Goal: Navigation & Orientation: Find specific page/section

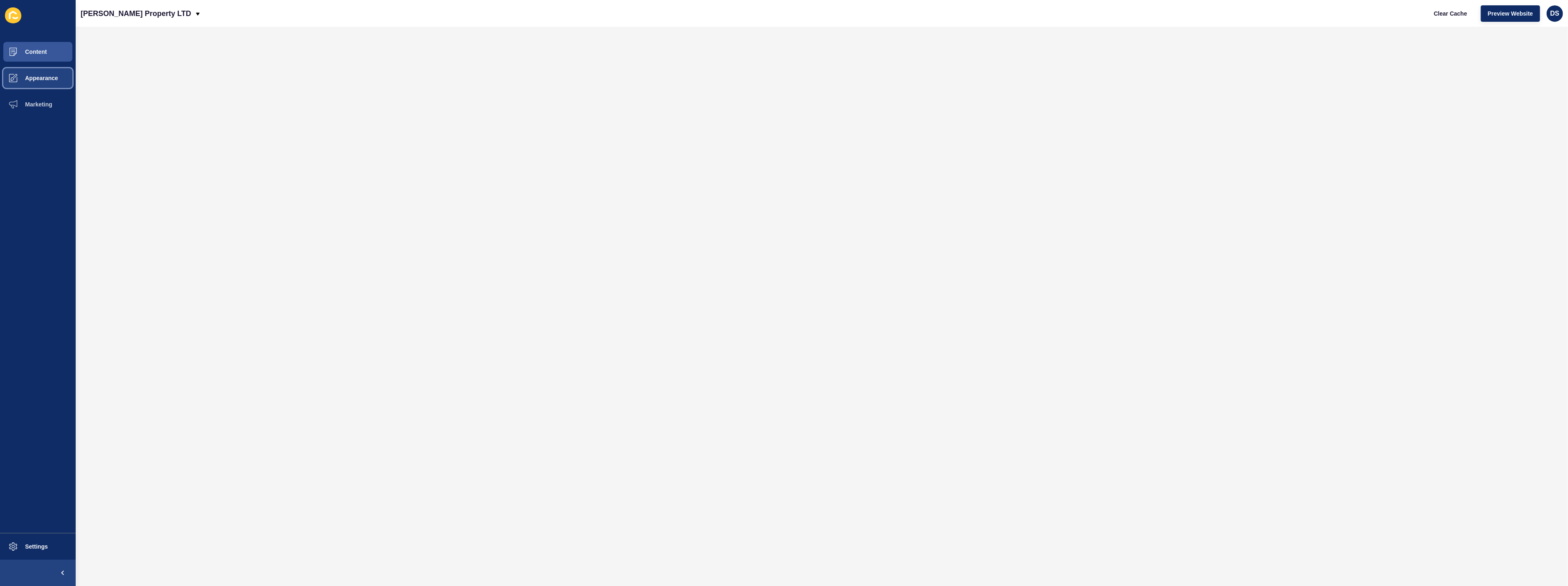
click at [39, 77] on span "Appearance" at bounding box center [28, 78] width 59 height 7
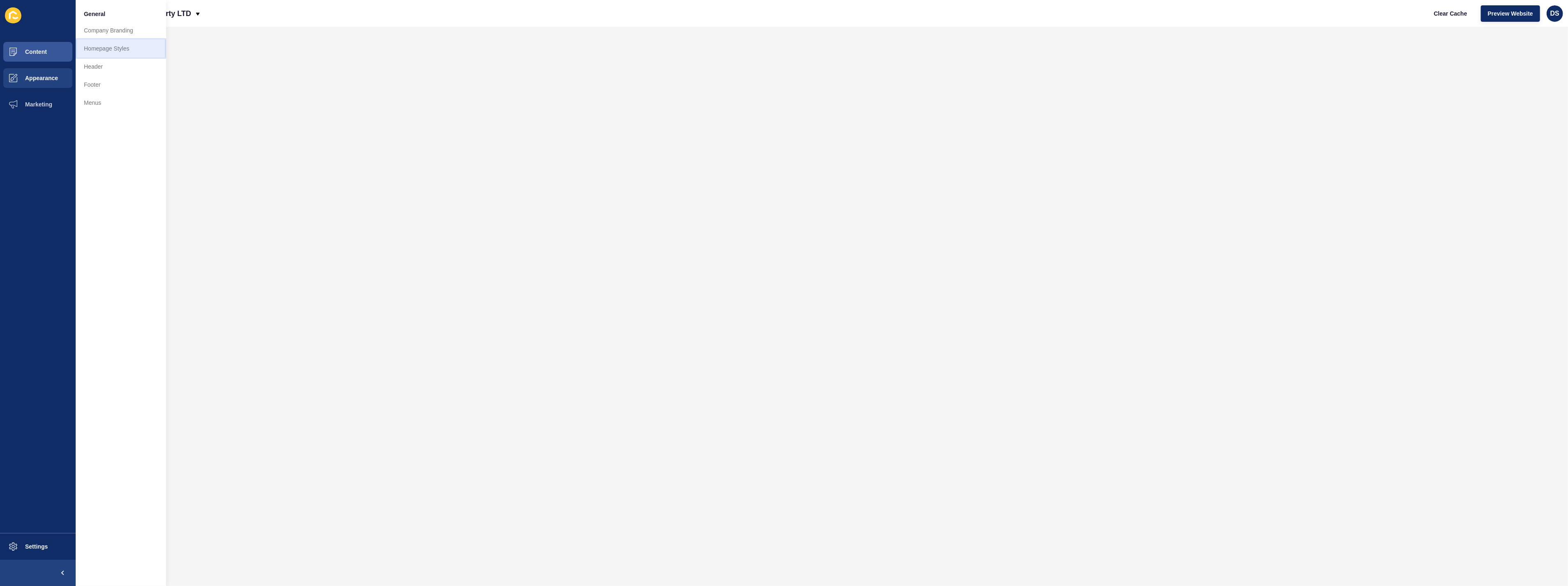
click at [119, 49] on link "Homepage Styles" at bounding box center [121, 49] width 91 height 18
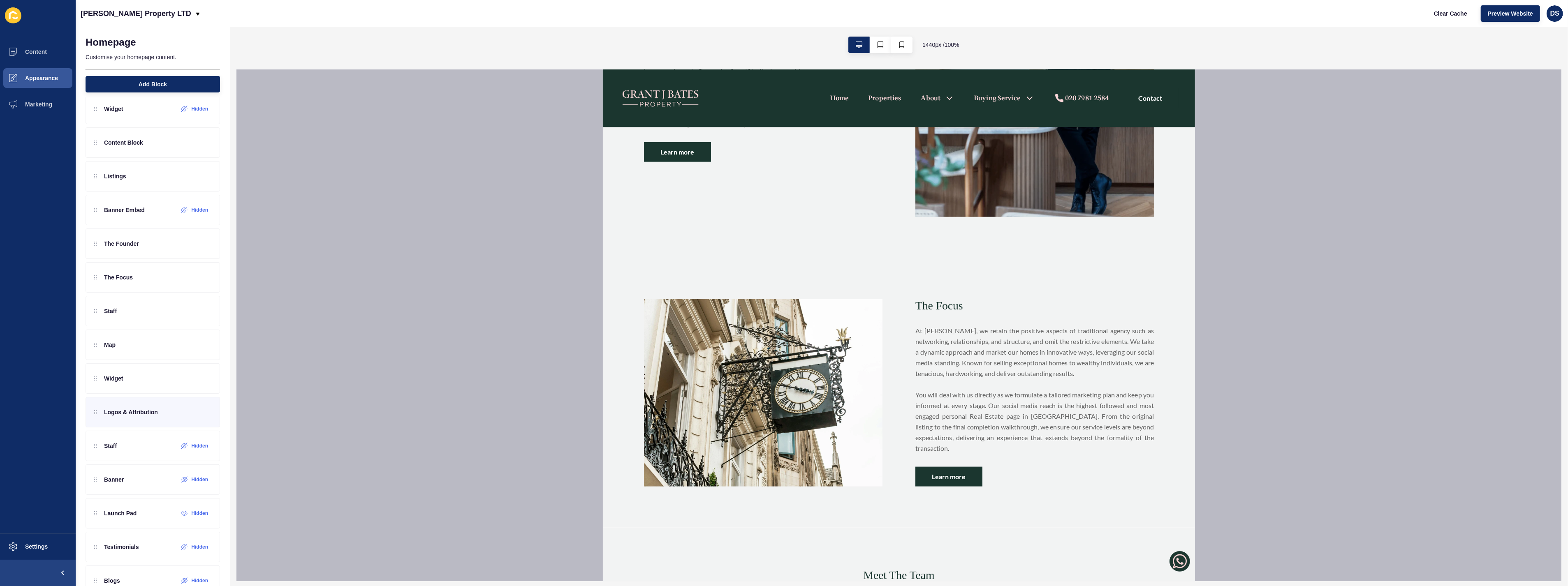
scroll to position [1462, 0]
click at [187, 414] on icon at bounding box center [190, 412] width 7 height 7
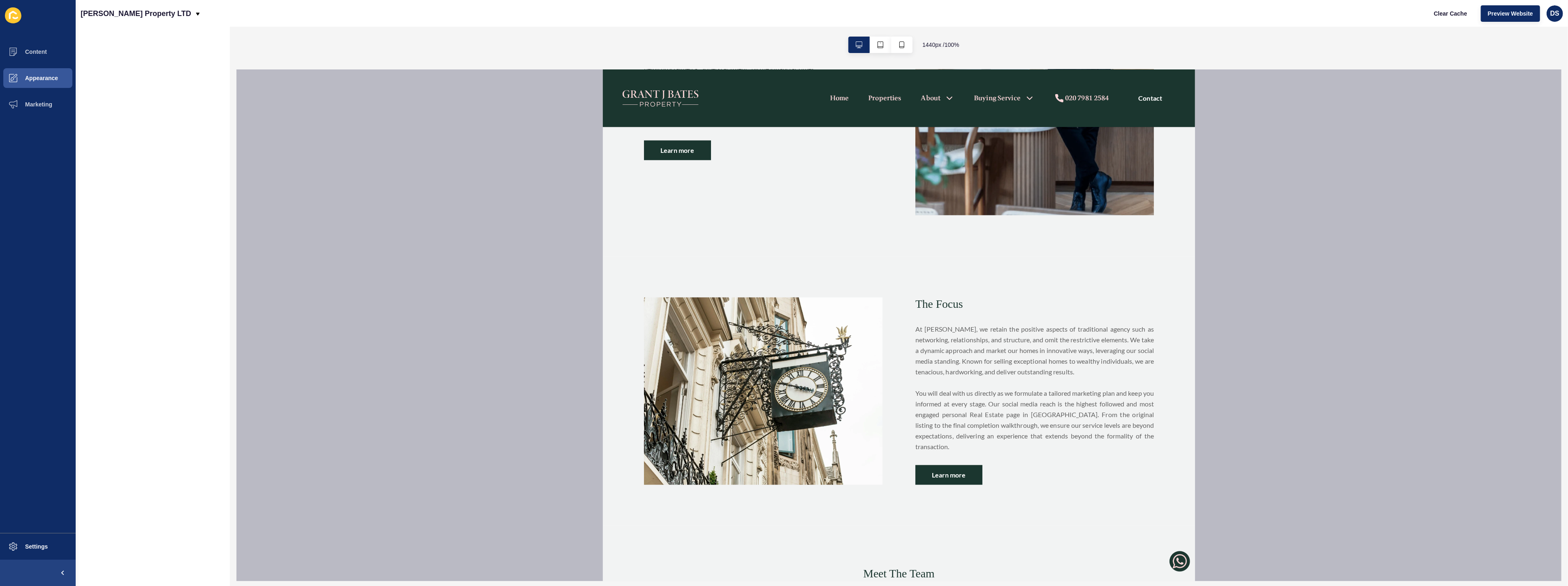
scroll to position [0, 0]
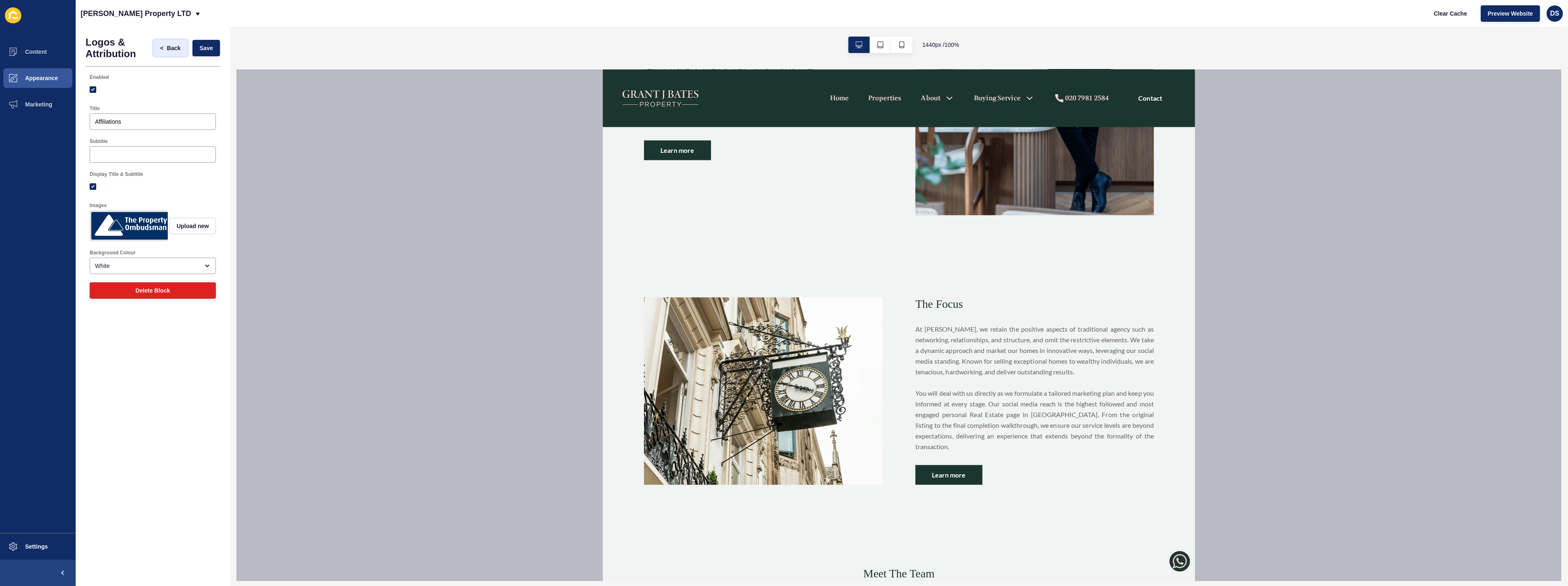
click at [169, 45] on span "Back" at bounding box center [173, 48] width 13 height 9
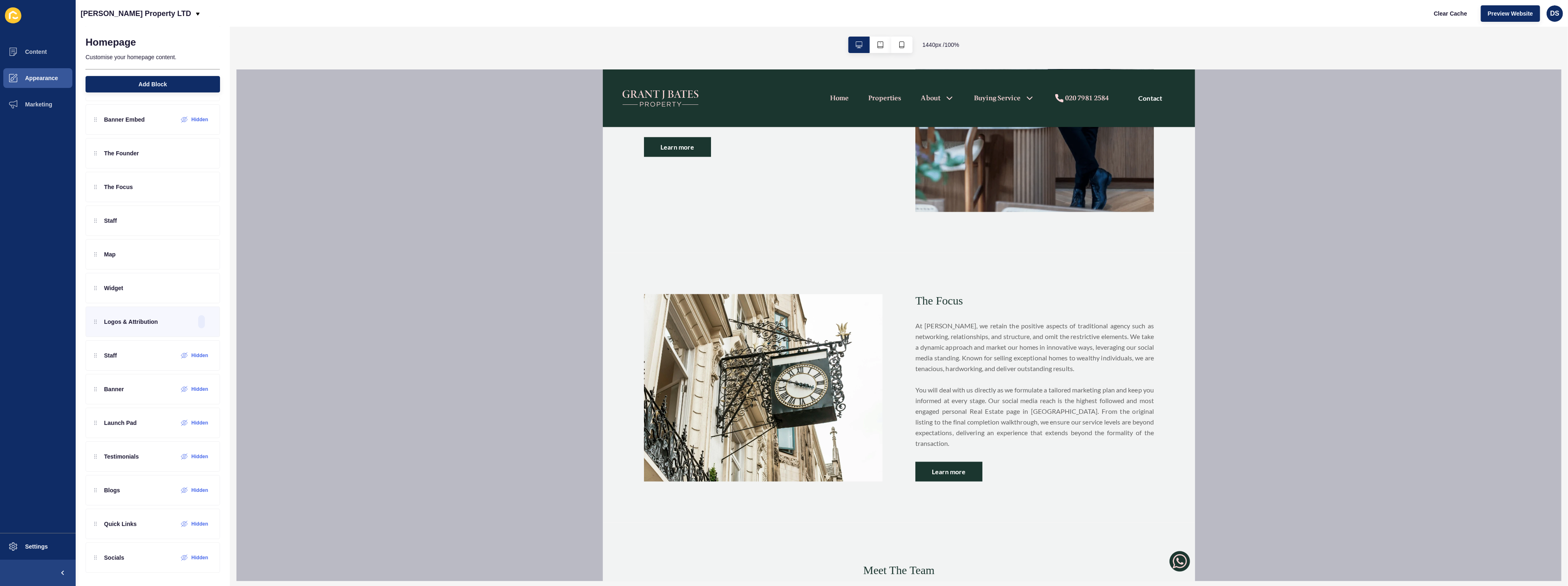
scroll to position [1462, 0]
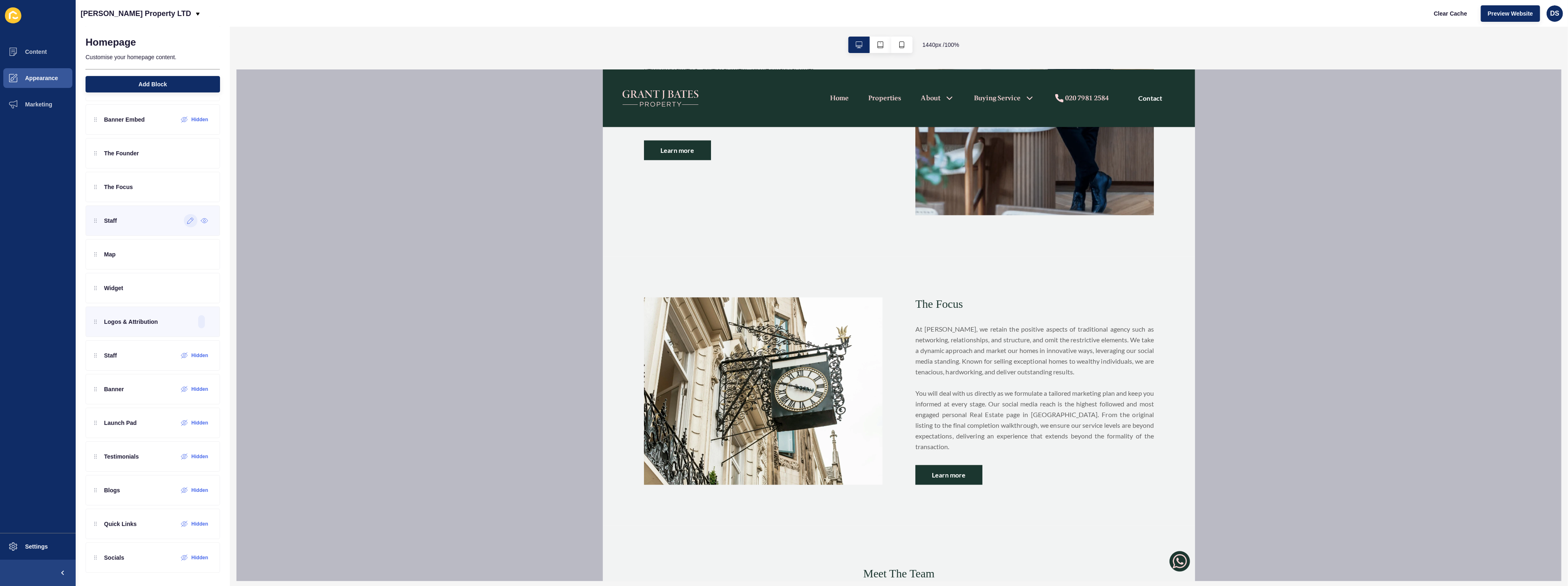
click at [187, 221] on icon at bounding box center [190, 220] width 7 height 7
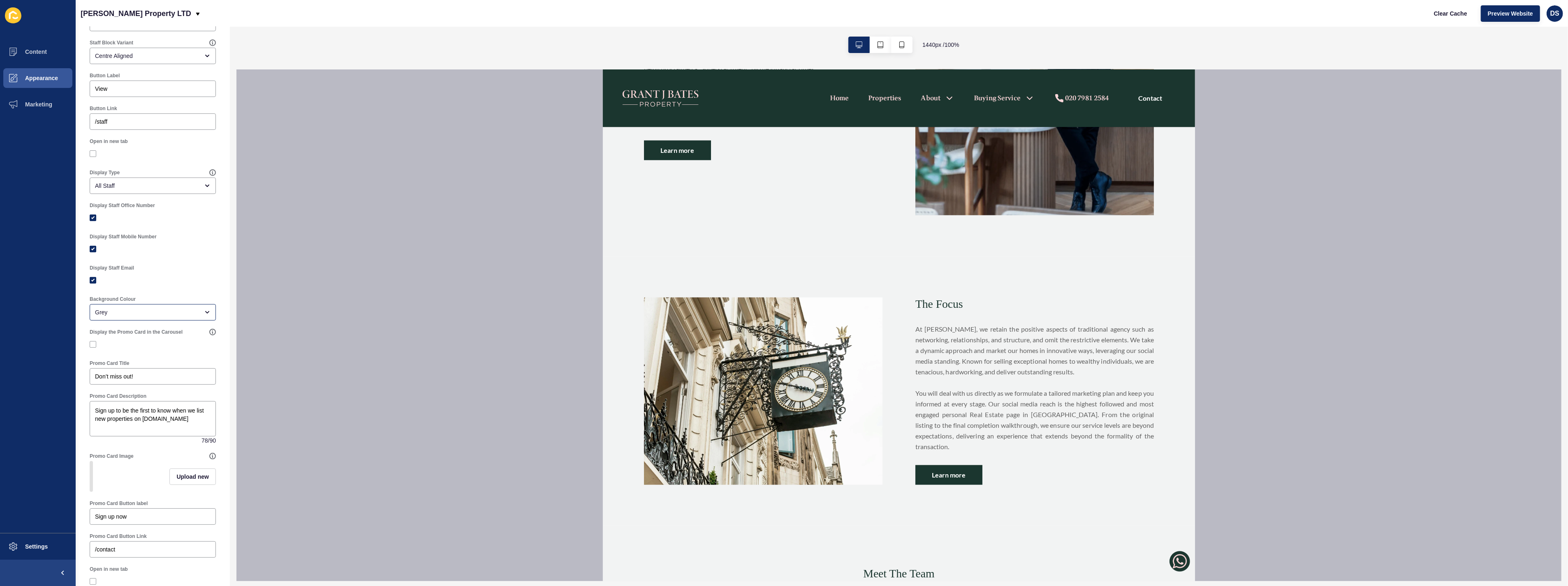
scroll to position [178, 0]
click at [33, 549] on span "Settings" at bounding box center [23, 546] width 49 height 7
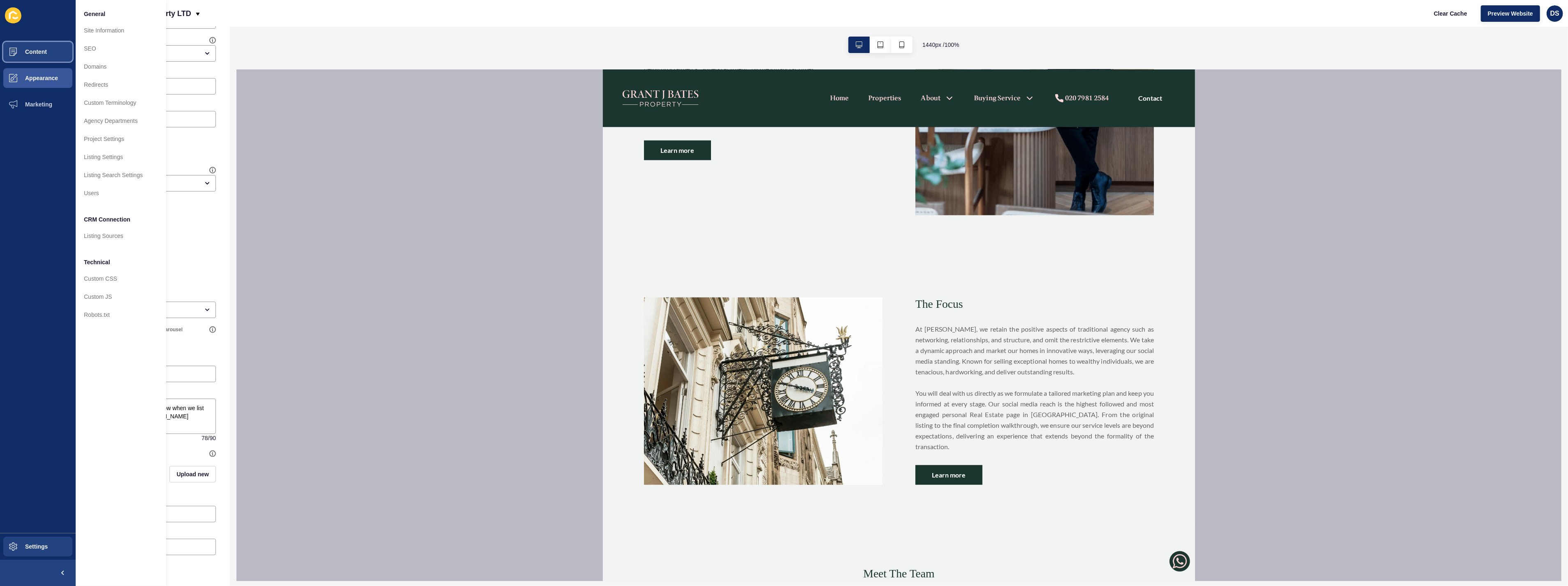
click at [41, 55] on button "Content" at bounding box center [38, 52] width 75 height 26
click at [99, 310] on link "Index Page" at bounding box center [121, 310] width 91 height 18
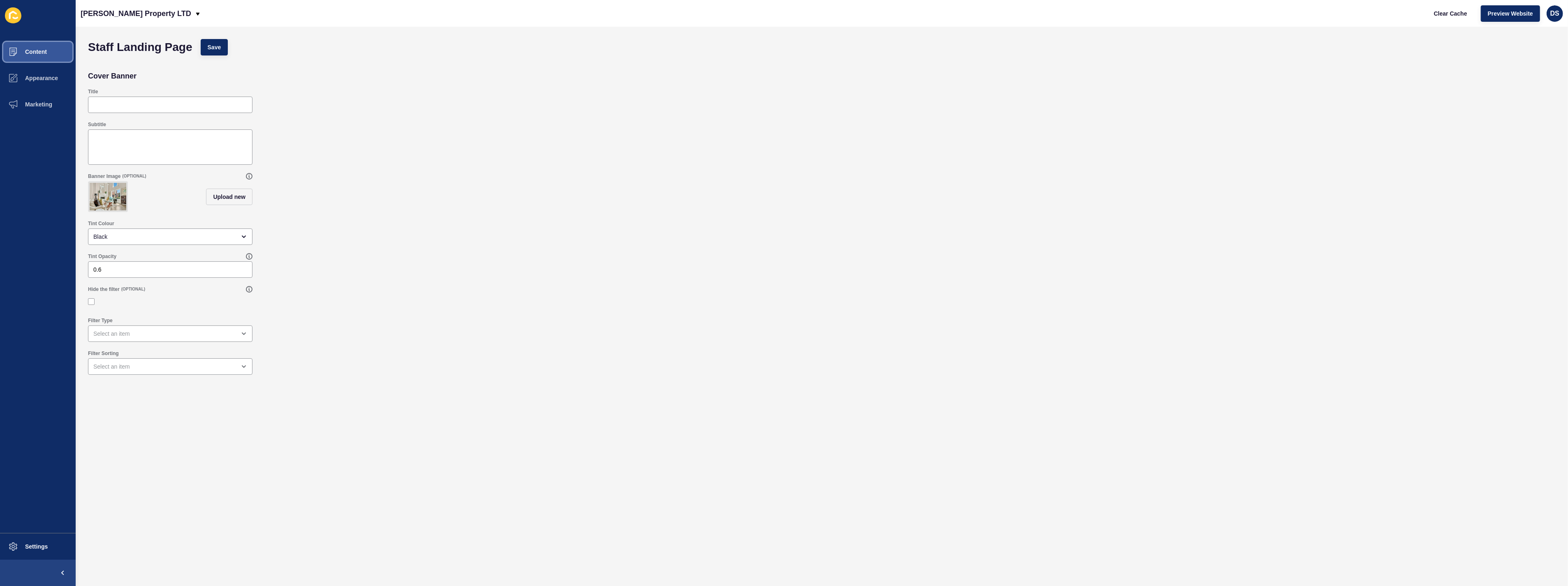
click at [48, 49] on button "Content" at bounding box center [38, 52] width 75 height 26
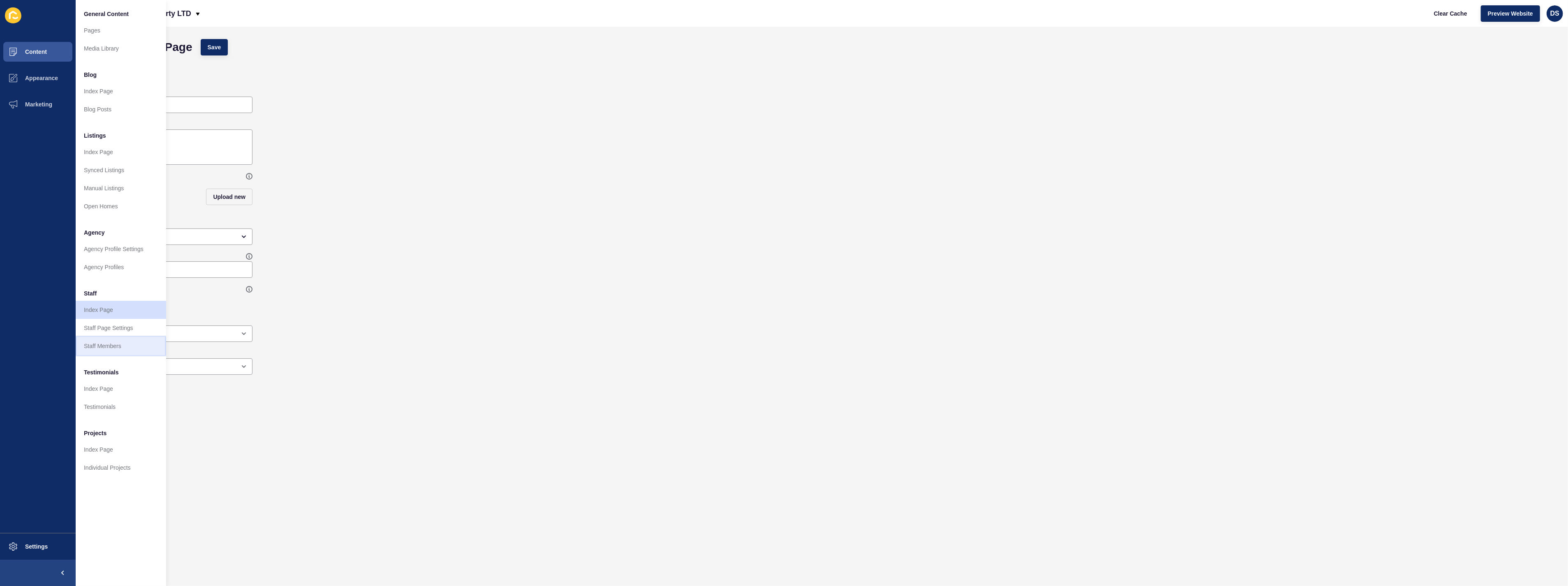
click at [110, 347] on link "Staff Members" at bounding box center [121, 346] width 91 height 18
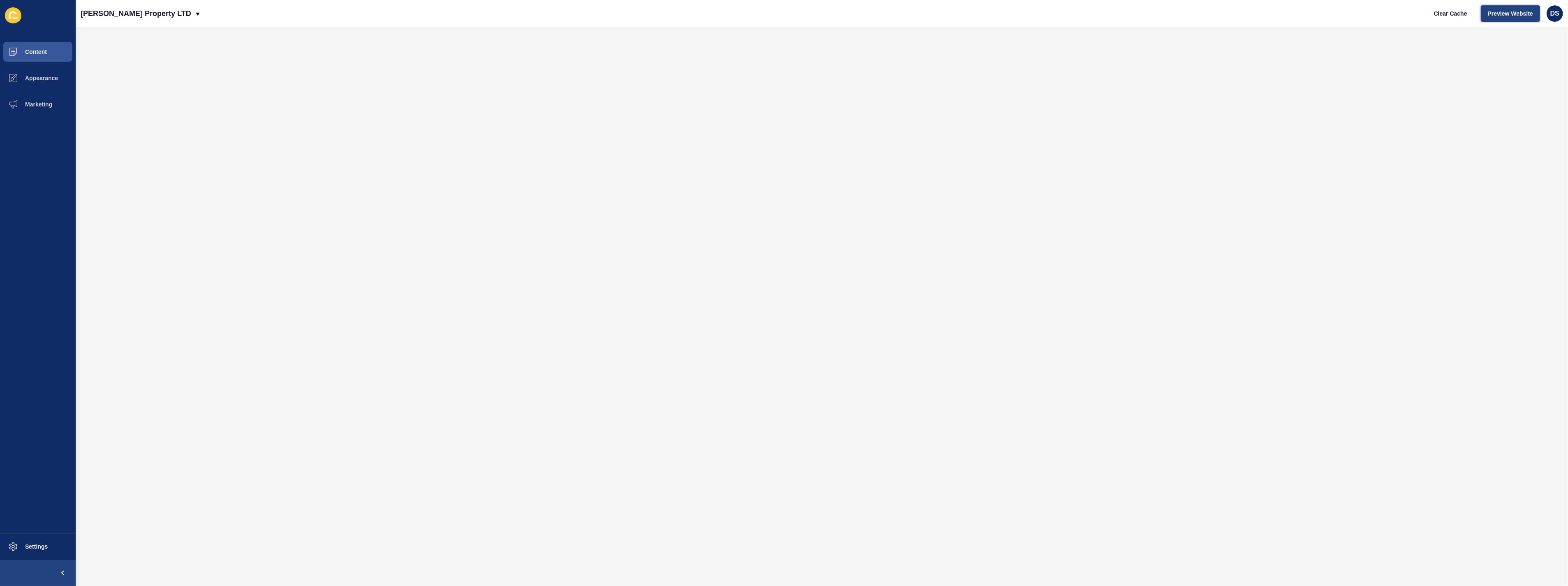
click at [1489, 11] on span "Preview Website" at bounding box center [1510, 14] width 45 height 9
click at [1441, 10] on span "Clear Cache" at bounding box center [1451, 14] width 33 height 9
click at [49, 52] on button "Content" at bounding box center [38, 52] width 75 height 26
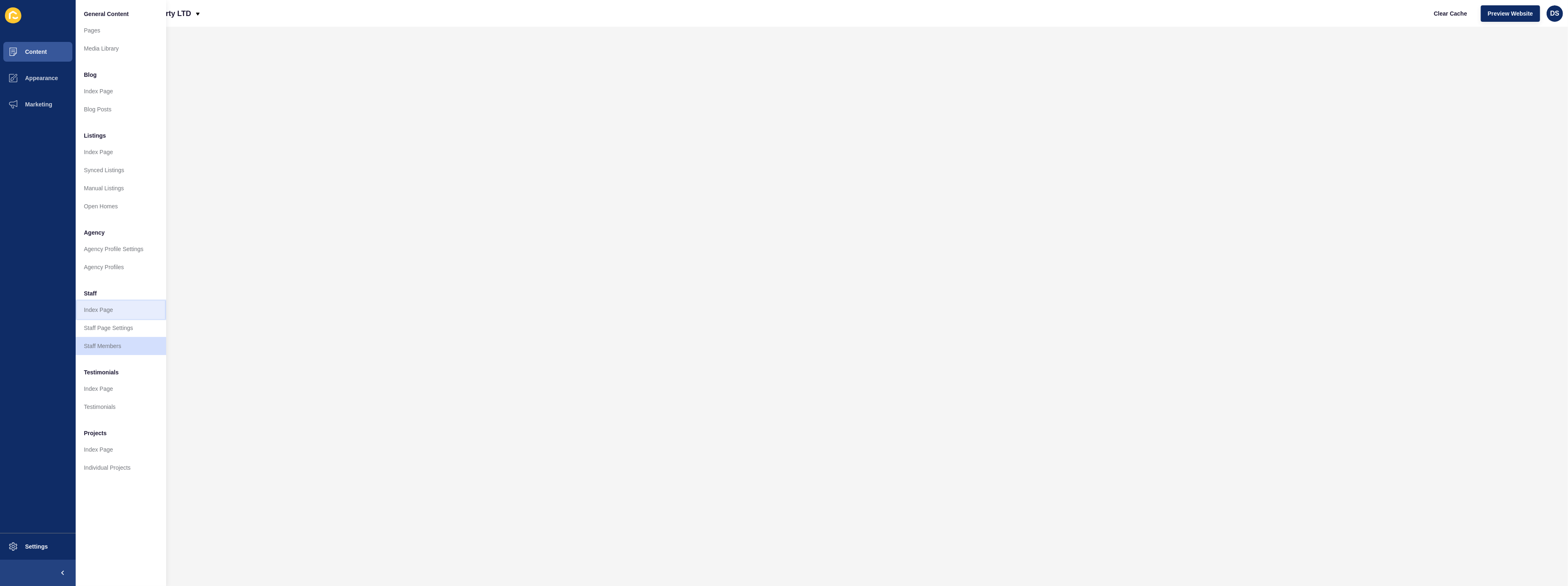
click at [122, 312] on link "Index Page" at bounding box center [121, 310] width 91 height 18
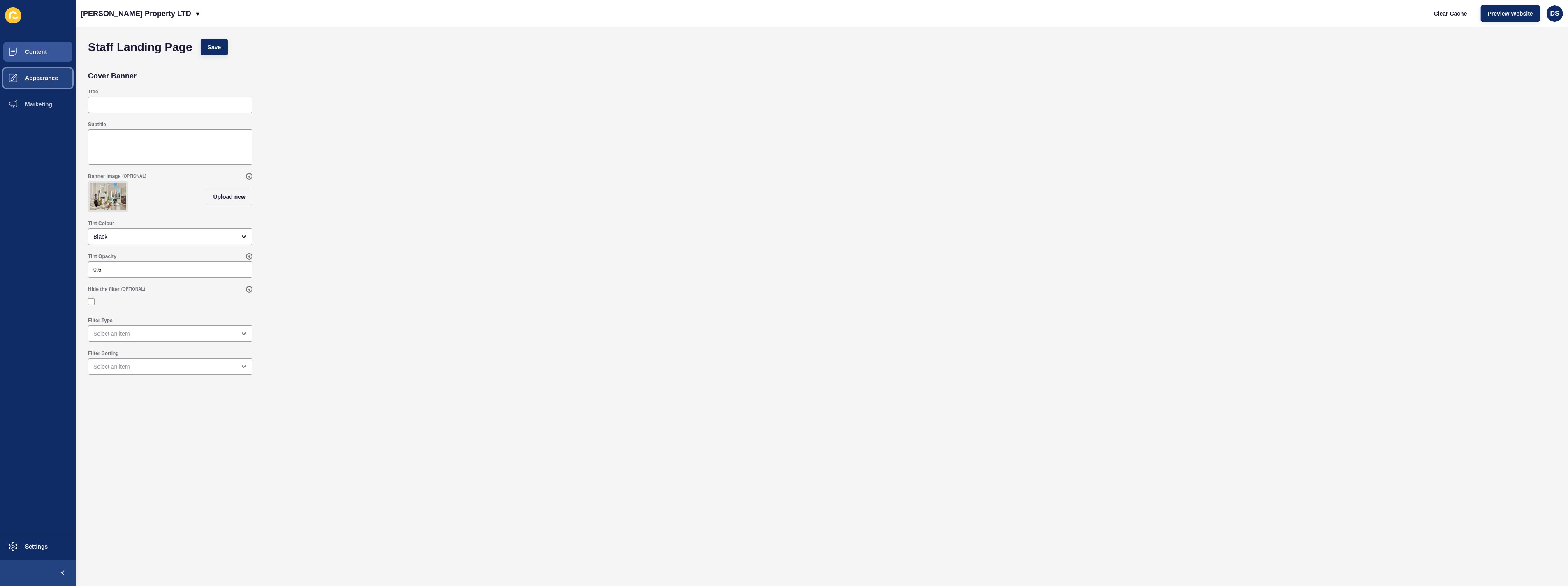
click at [47, 80] on span "Appearance" at bounding box center [28, 78] width 59 height 7
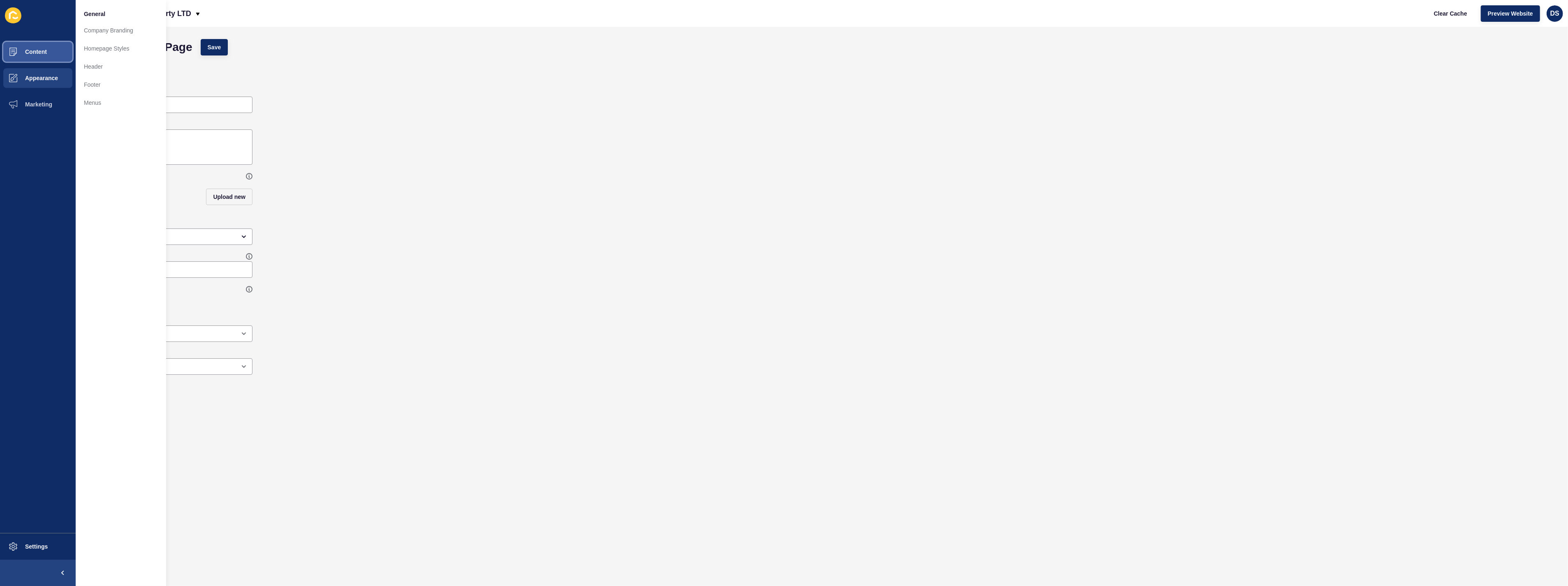
click at [43, 60] on button "Content" at bounding box center [38, 52] width 75 height 26
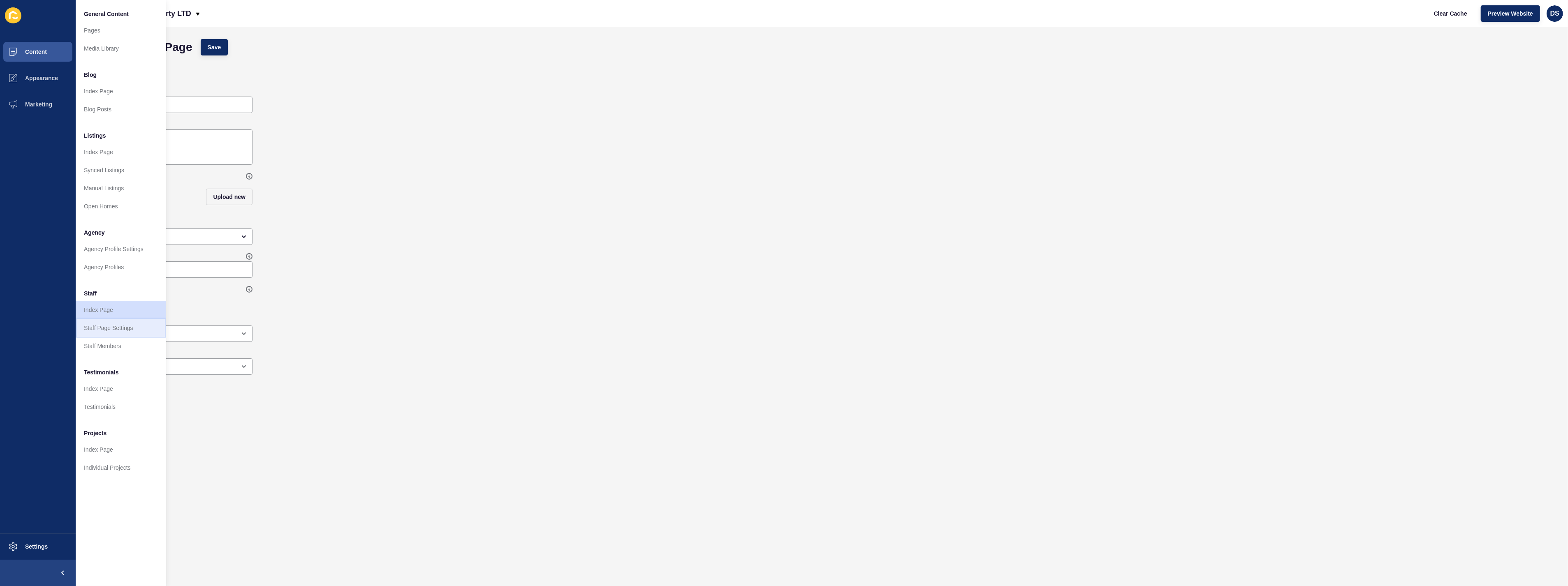
click at [115, 323] on link "Staff Page Settings" at bounding box center [121, 328] width 91 height 18
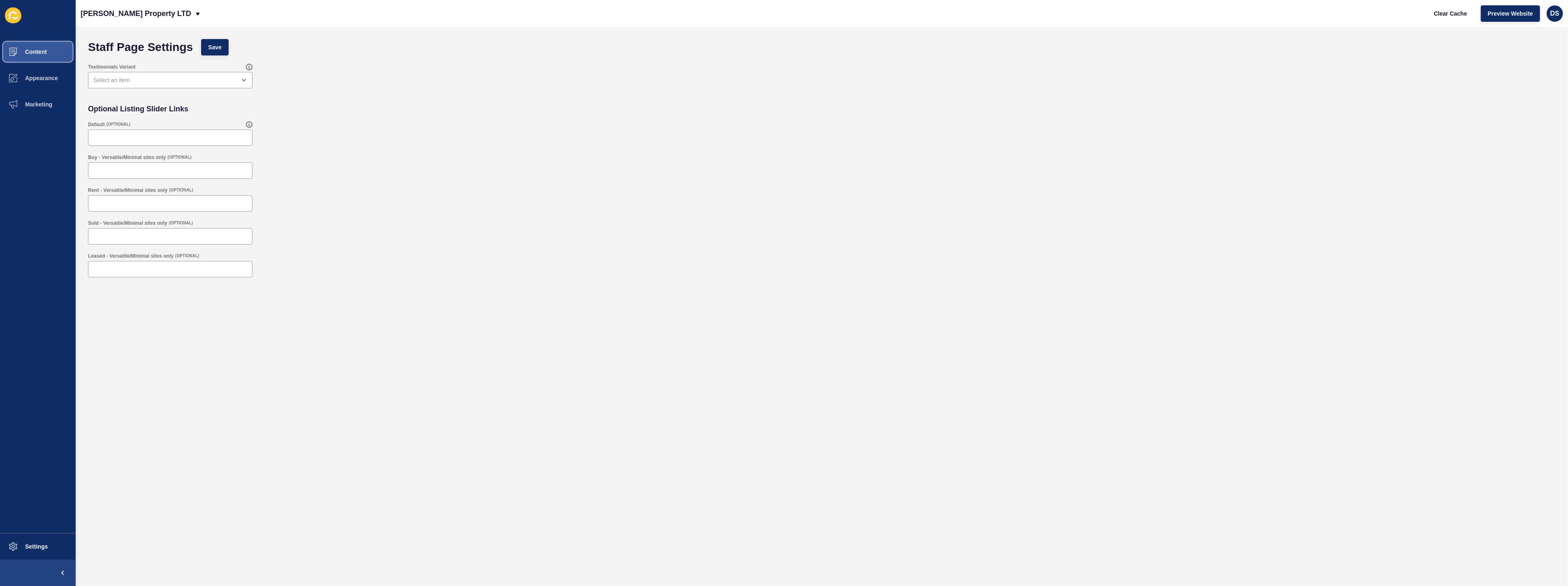
click at [40, 57] on button "Content" at bounding box center [38, 52] width 75 height 26
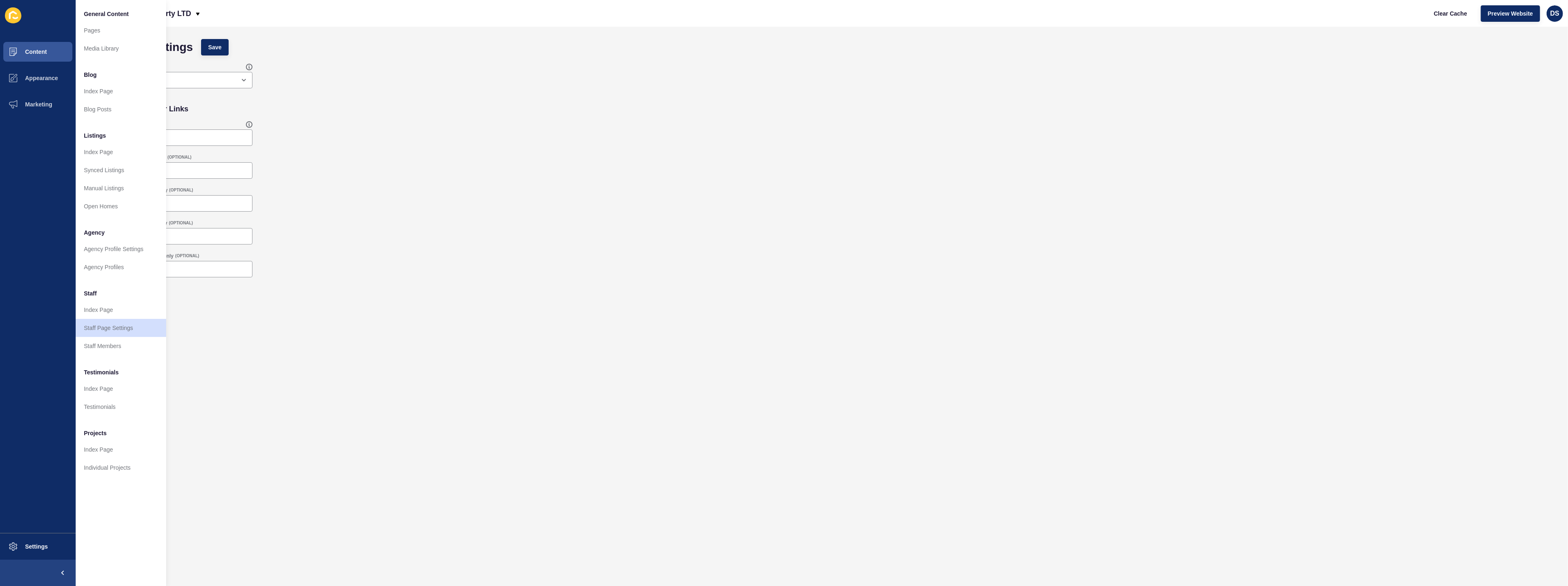
click at [1001, 207] on div "Rent - Versatile/Minimal sites only (OPTIONAL)" at bounding box center [822, 200] width 1476 height 33
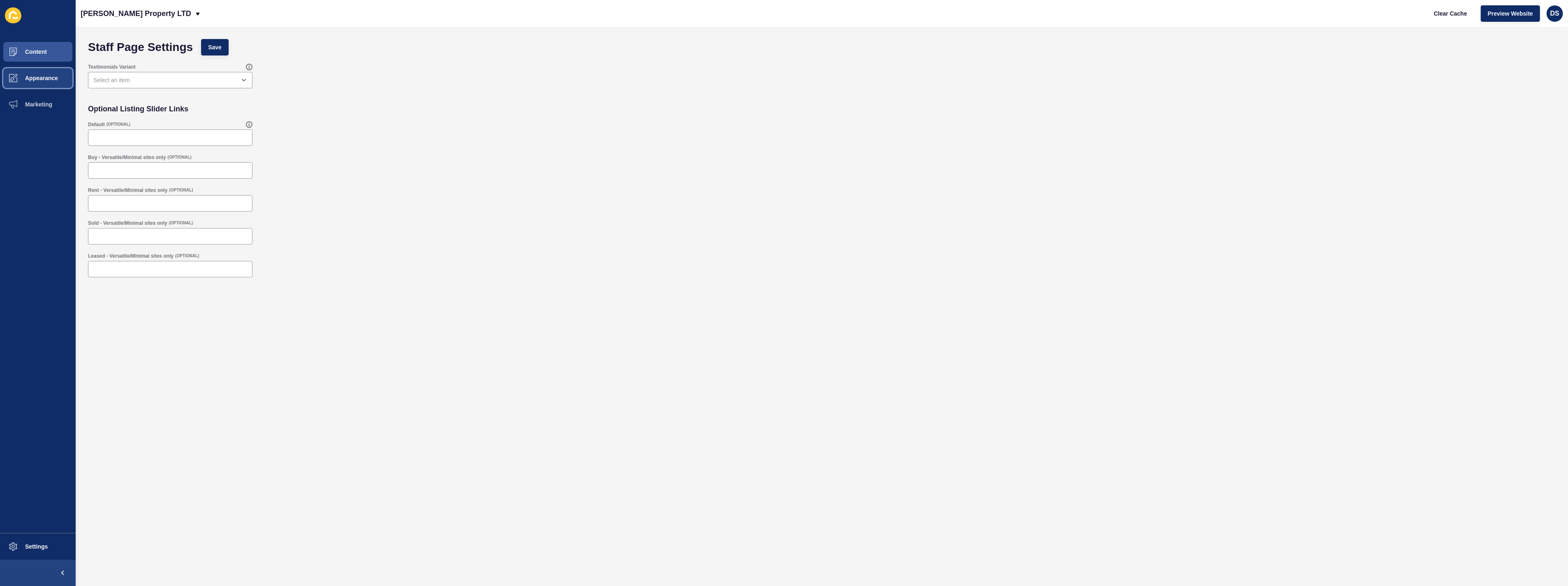
click at [40, 86] on button "Appearance" at bounding box center [38, 78] width 75 height 26
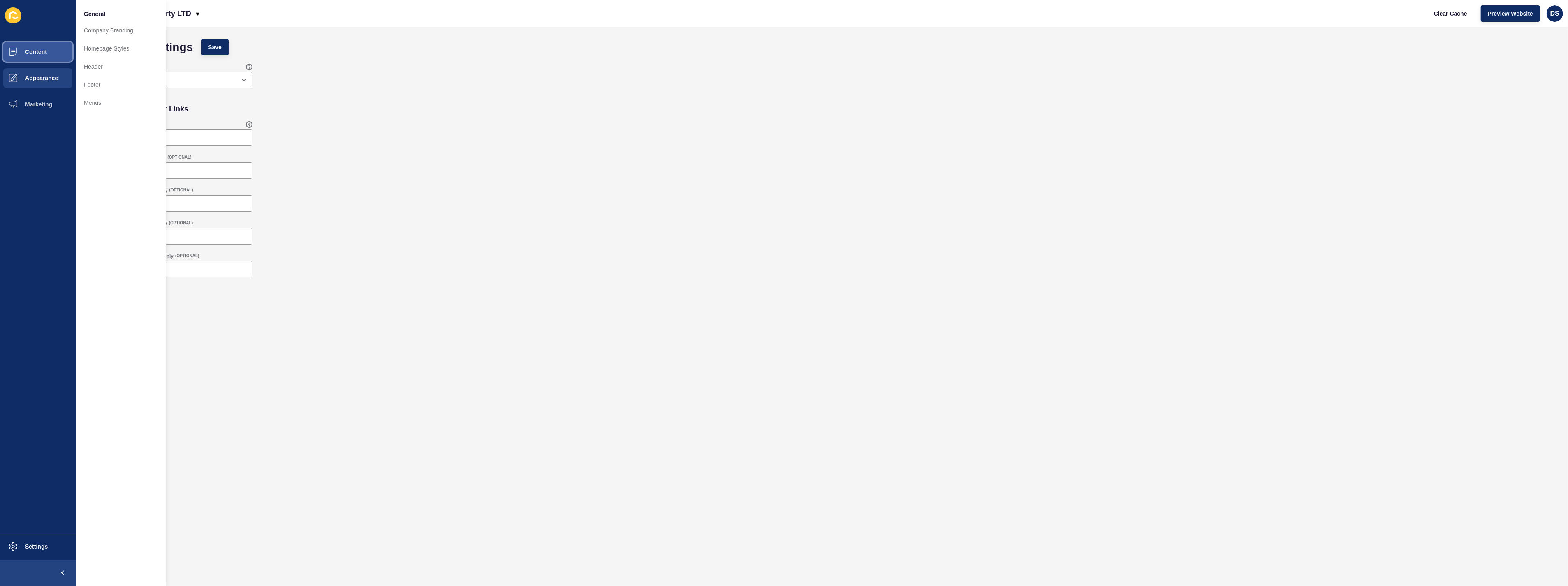
click at [39, 58] on button "Content" at bounding box center [38, 52] width 75 height 26
click at [40, 73] on button "Appearance" at bounding box center [38, 78] width 75 height 26
click at [43, 51] on span "Content" at bounding box center [23, 52] width 48 height 7
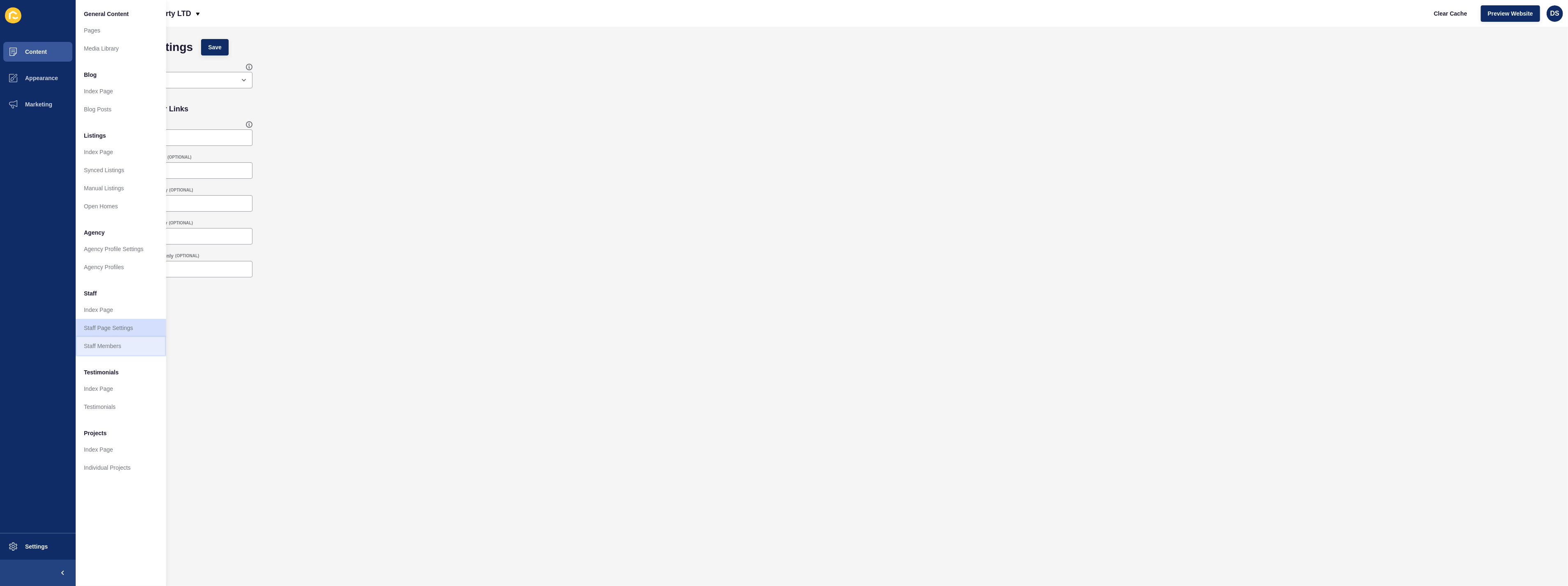
click at [108, 340] on link "Staff Members" at bounding box center [121, 346] width 91 height 18
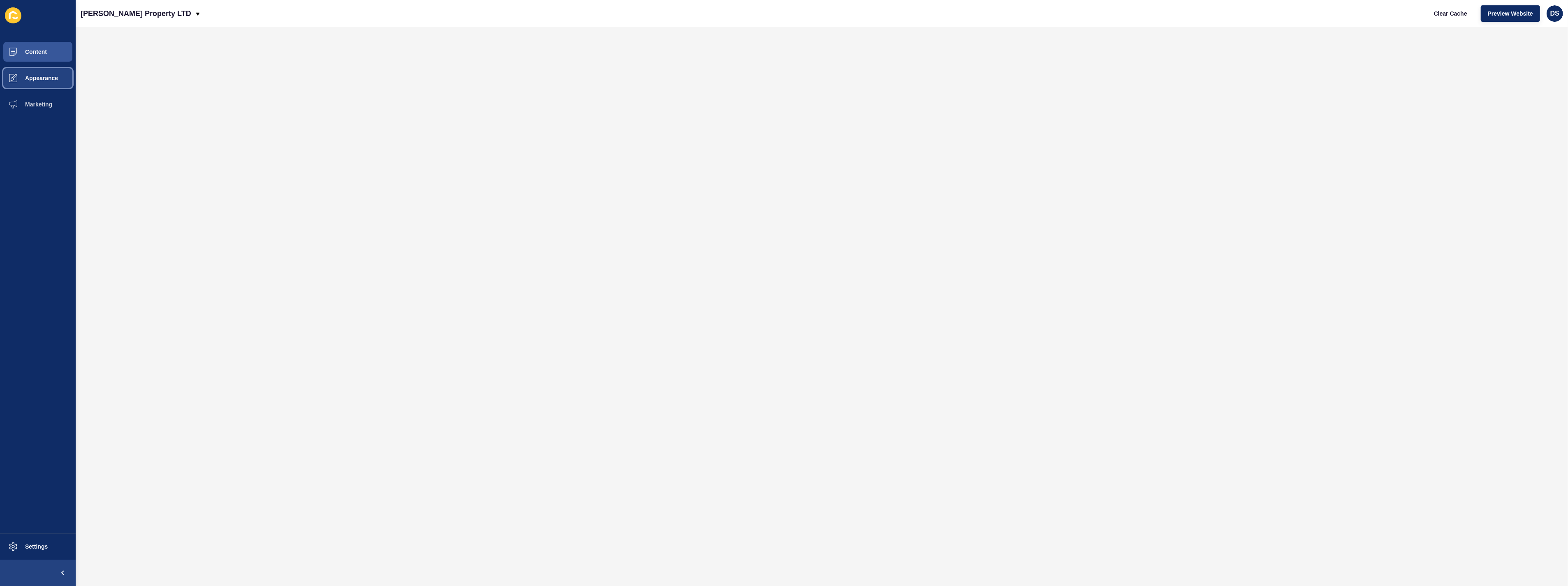
click at [54, 77] on span "Appearance" at bounding box center [28, 78] width 59 height 7
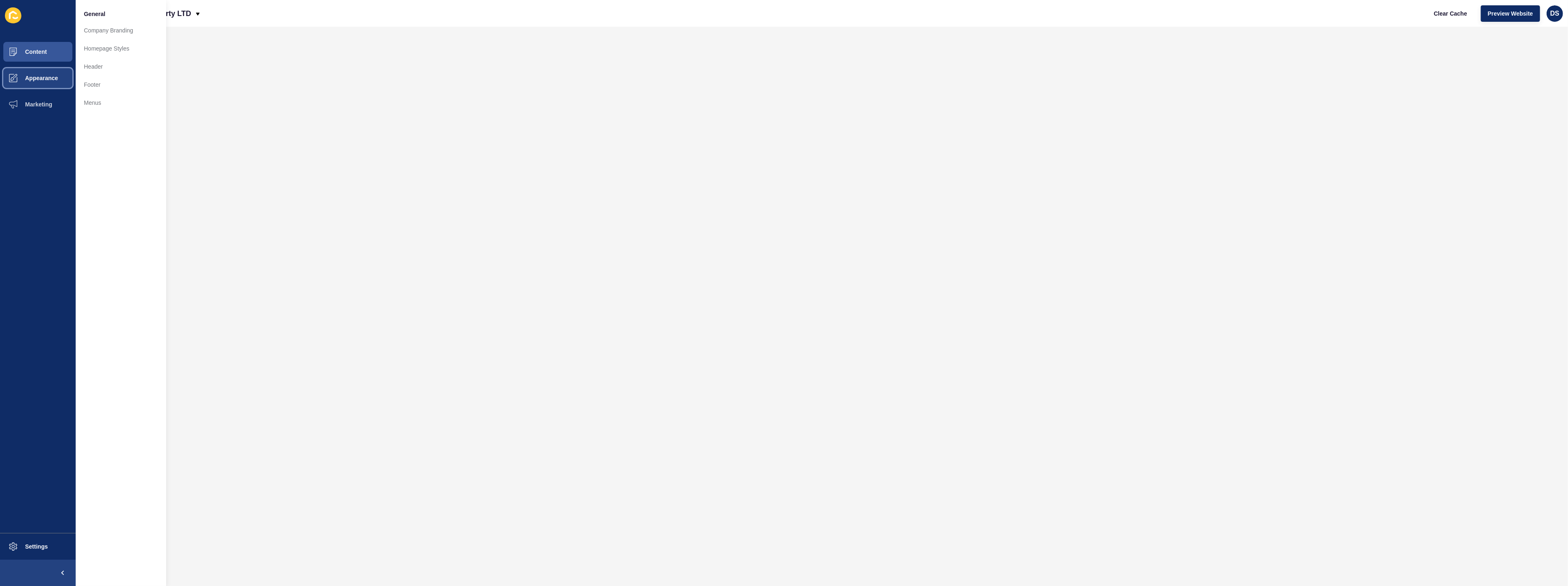
click at [43, 77] on span "Appearance" at bounding box center [28, 78] width 59 height 7
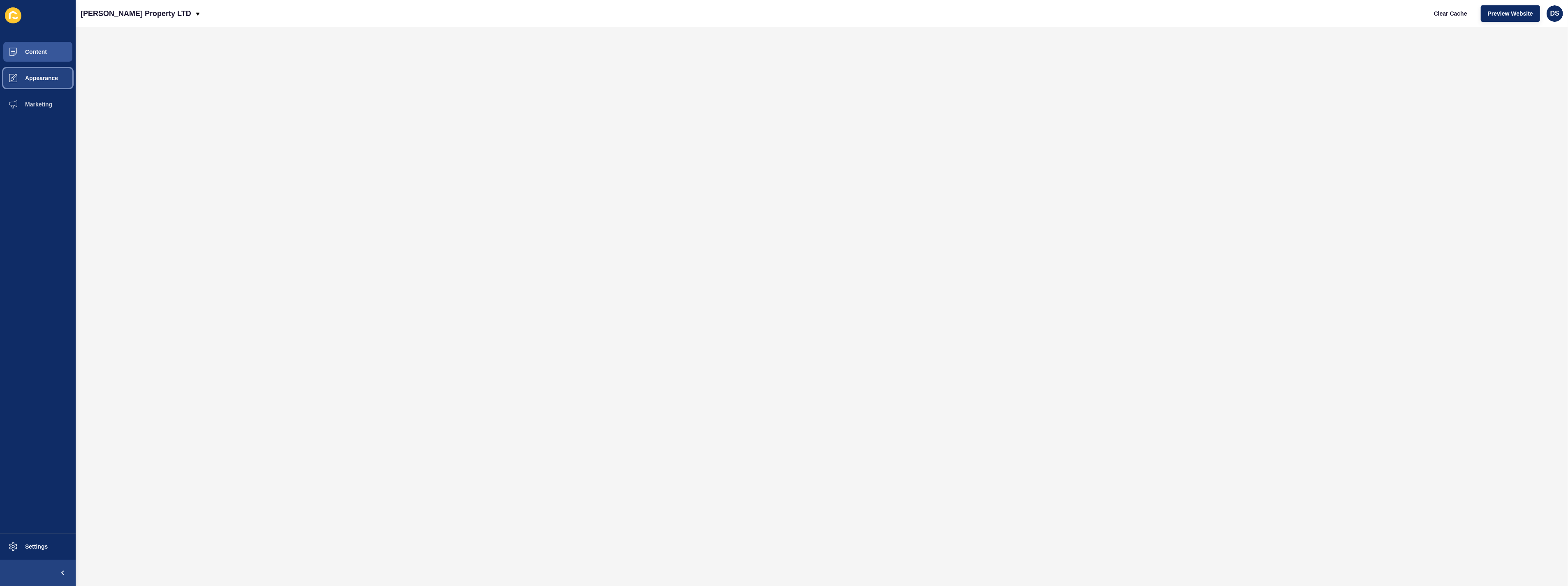
click at [31, 77] on span "Appearance" at bounding box center [28, 78] width 59 height 7
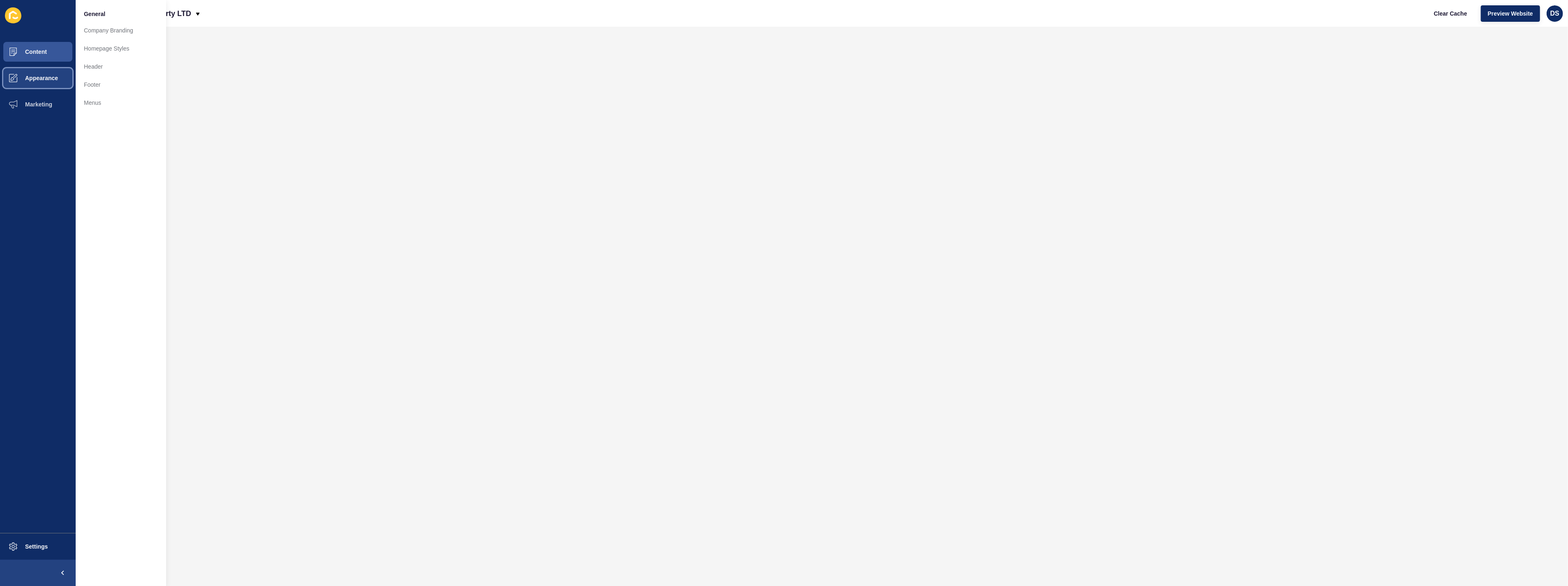
click at [40, 84] on button "Appearance" at bounding box center [38, 78] width 75 height 26
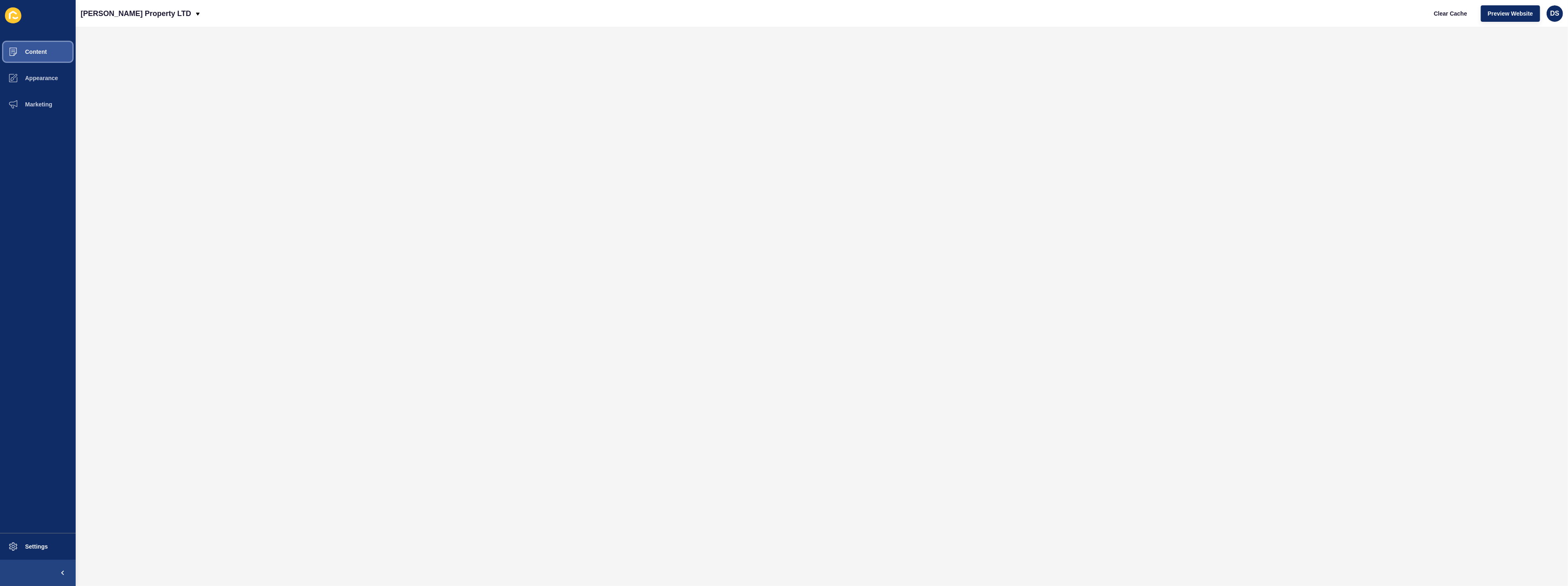
click at [40, 54] on span "Content" at bounding box center [23, 52] width 48 height 7
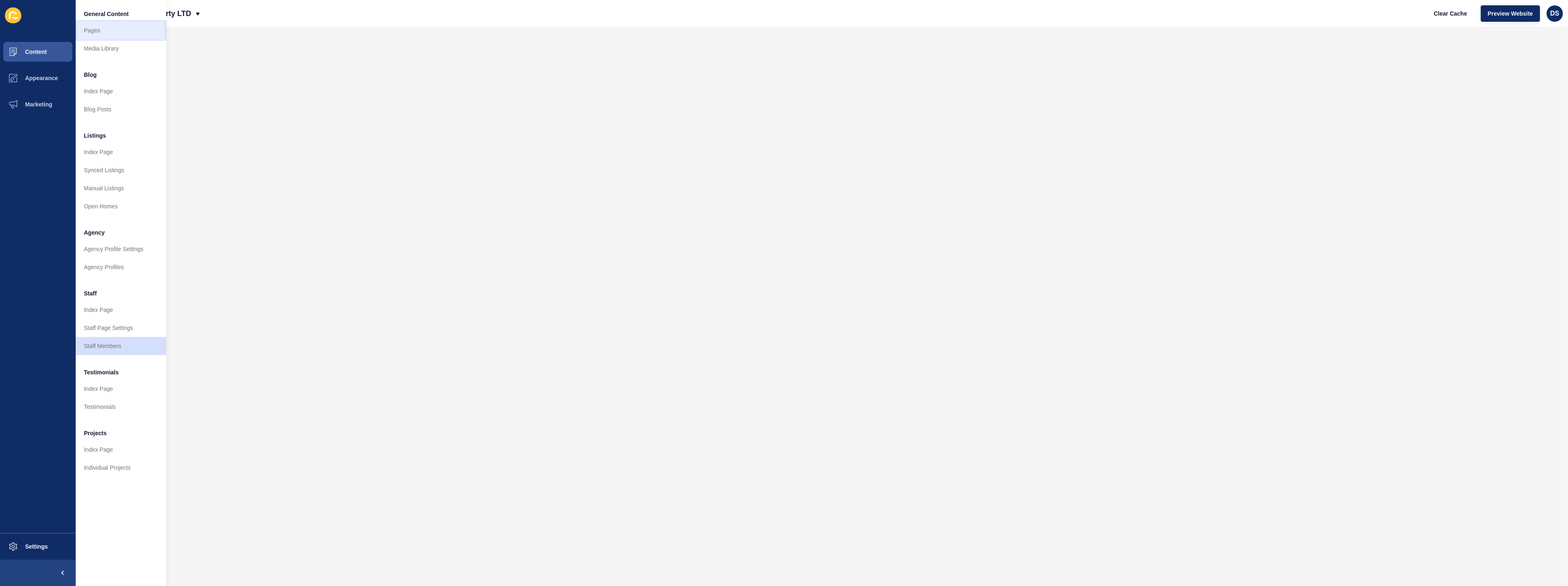
click at [99, 33] on link "Pages" at bounding box center [121, 30] width 91 height 18
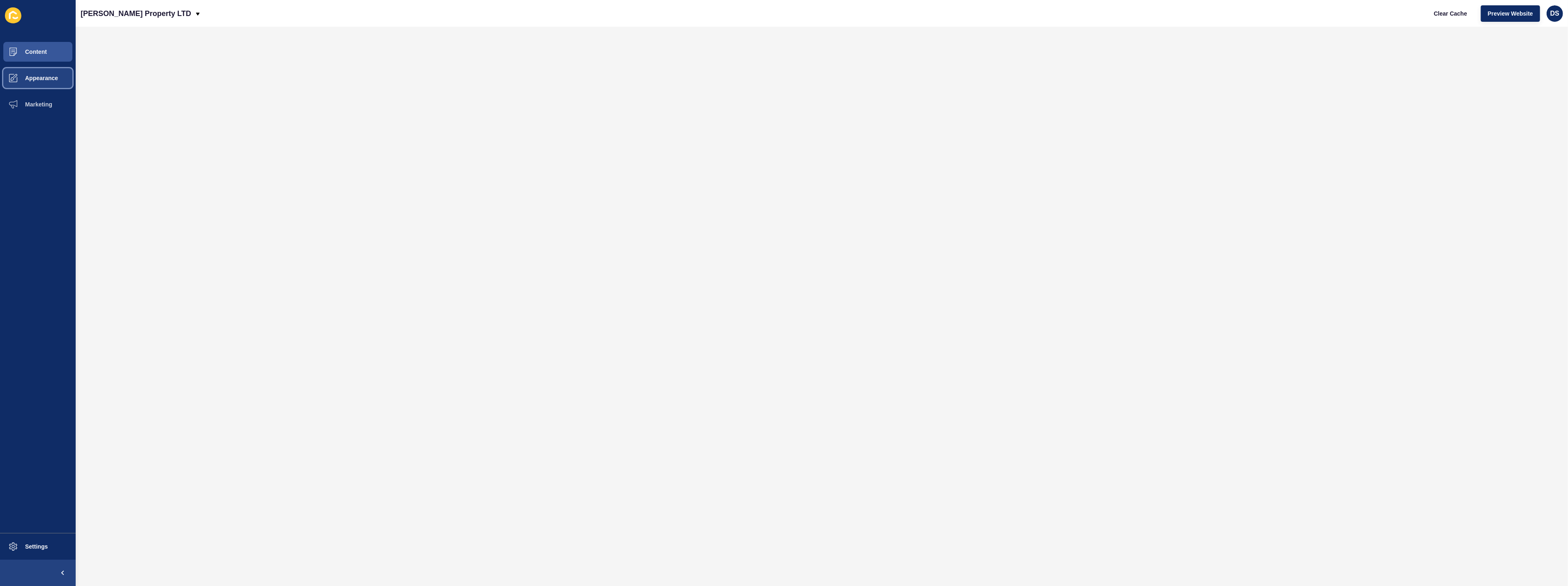
click at [43, 80] on span "Appearance" at bounding box center [28, 78] width 59 height 7
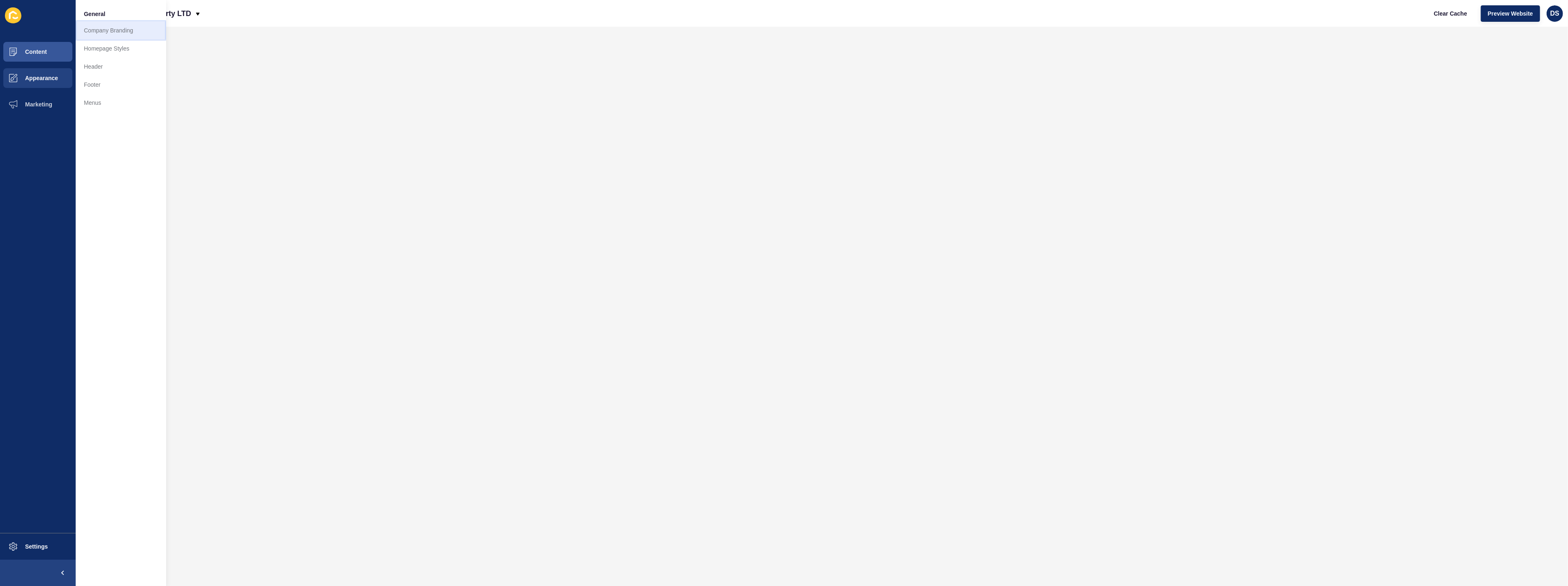
click at [119, 22] on link "Company Branding" at bounding box center [121, 30] width 91 height 18
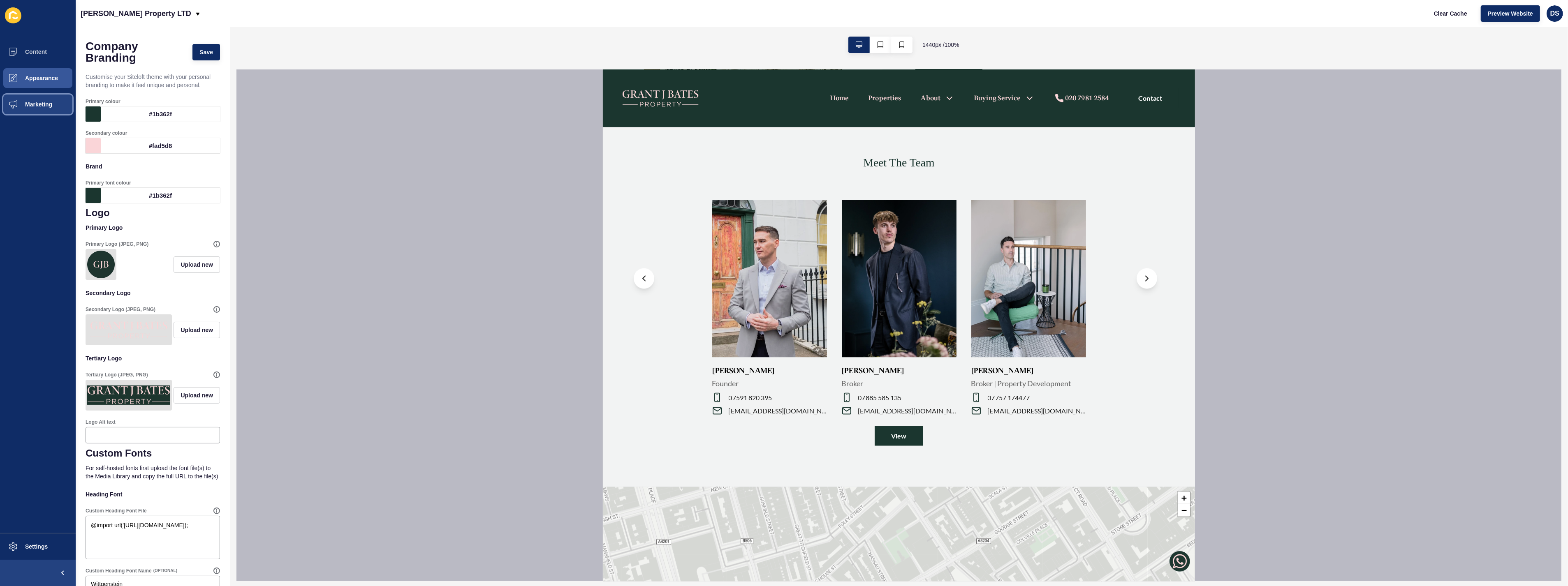
click at [41, 103] on span "Marketing" at bounding box center [26, 104] width 54 height 7
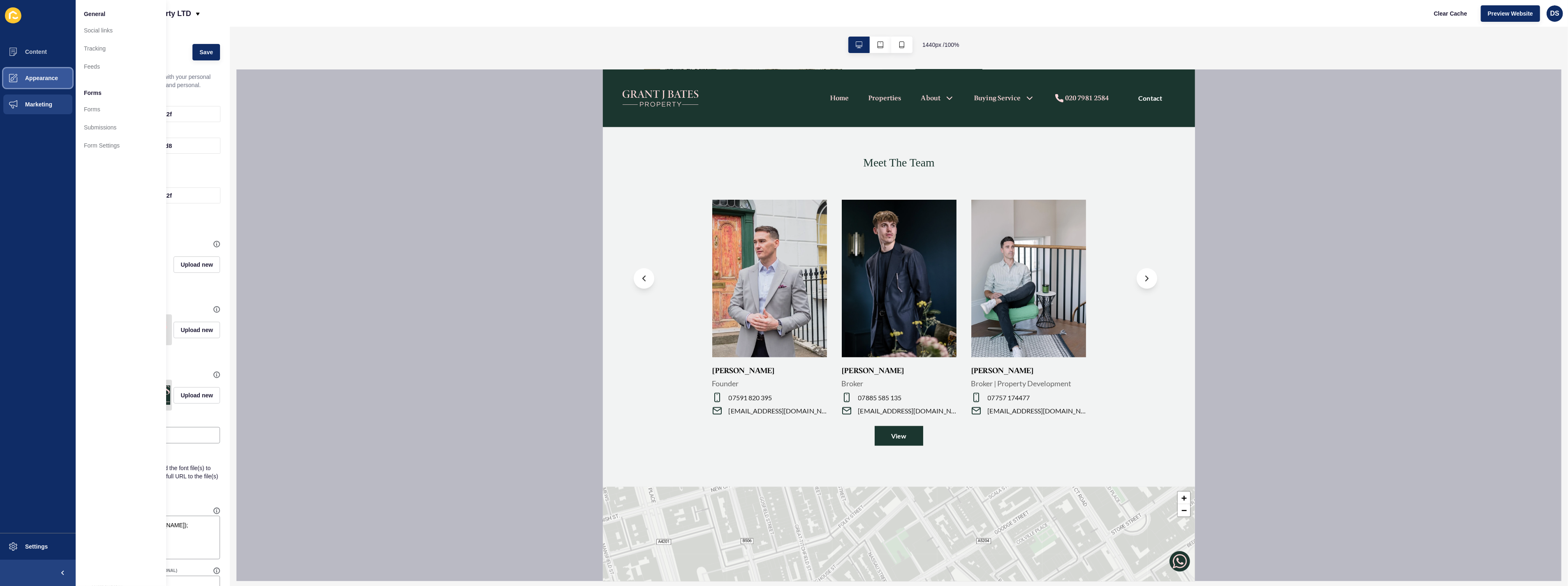
click at [43, 83] on button "Appearance" at bounding box center [38, 78] width 75 height 26
click at [37, 546] on span "Settings" at bounding box center [23, 546] width 49 height 7
click at [35, 50] on span "Content" at bounding box center [23, 52] width 48 height 7
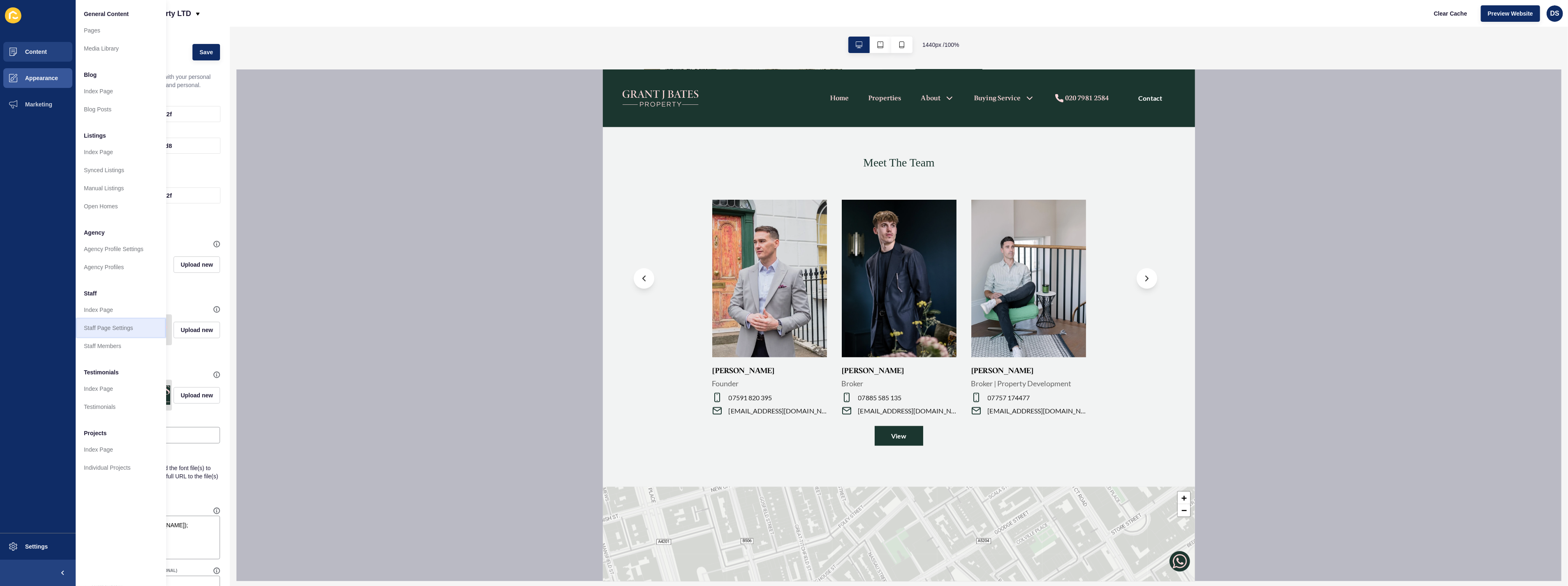
click at [108, 328] on link "Staff Page Settings" at bounding box center [121, 328] width 91 height 18
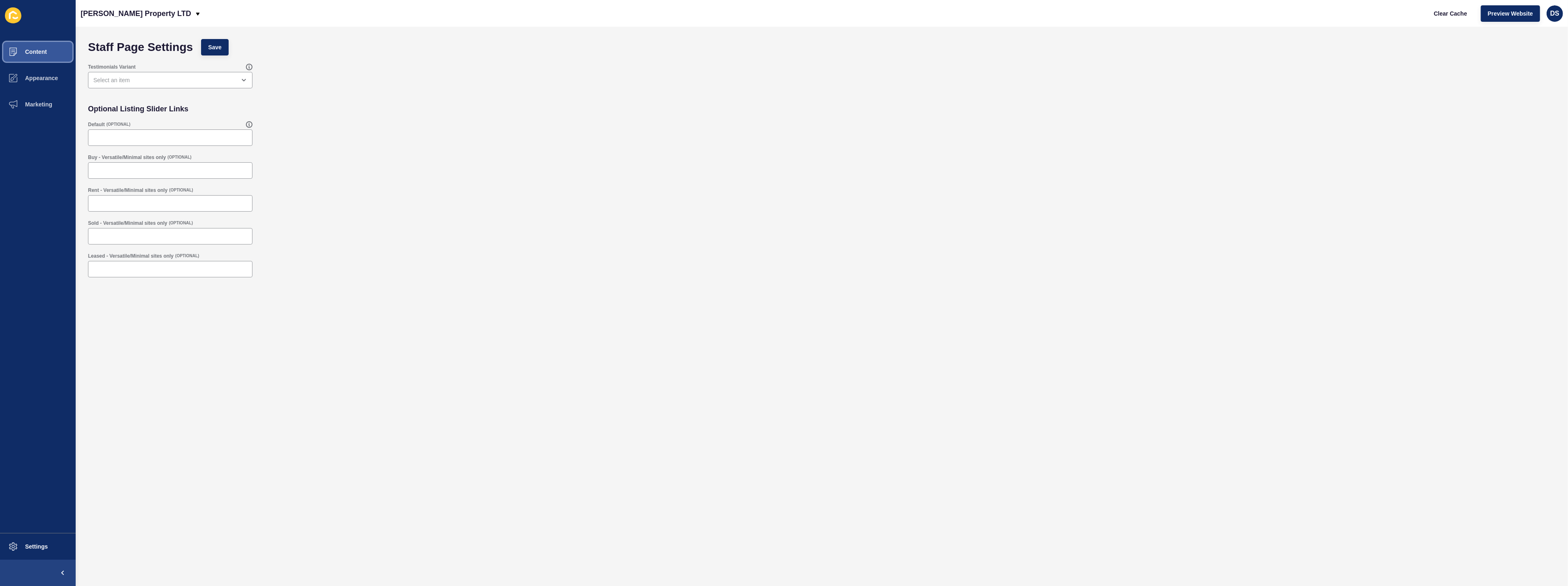
click at [46, 49] on span "Content" at bounding box center [23, 52] width 48 height 7
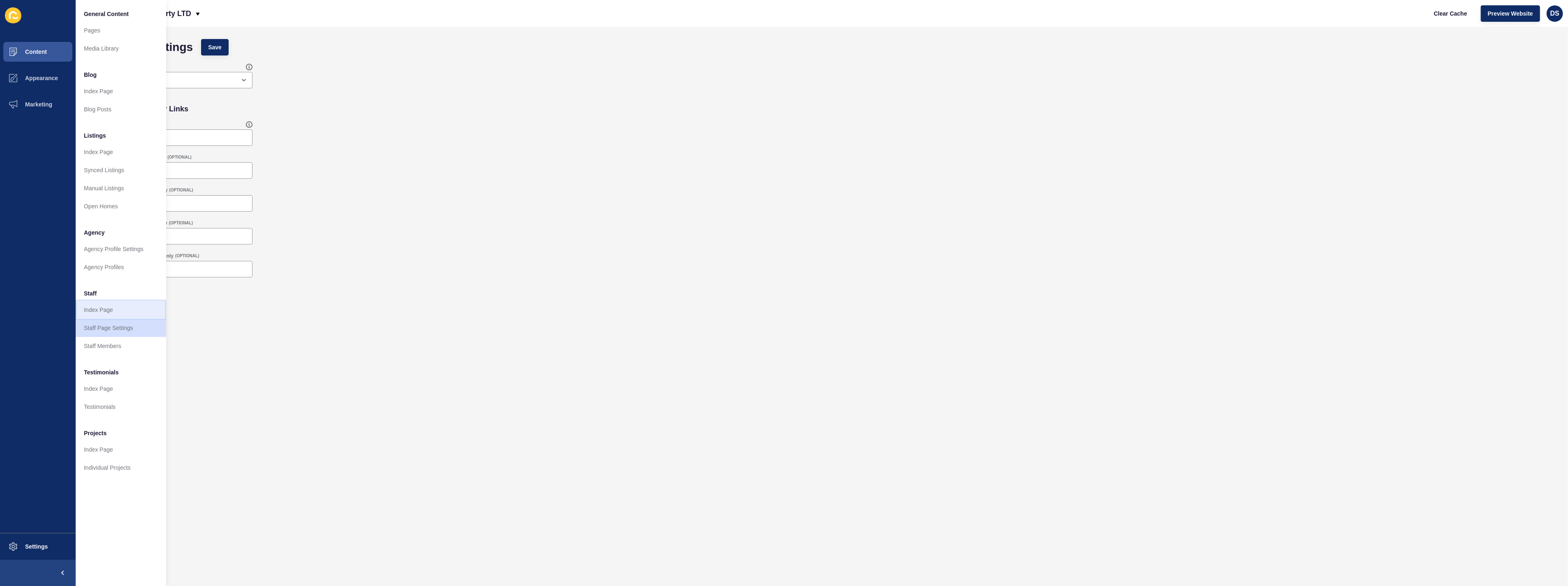
click at [114, 313] on link "Index Page" at bounding box center [121, 310] width 91 height 18
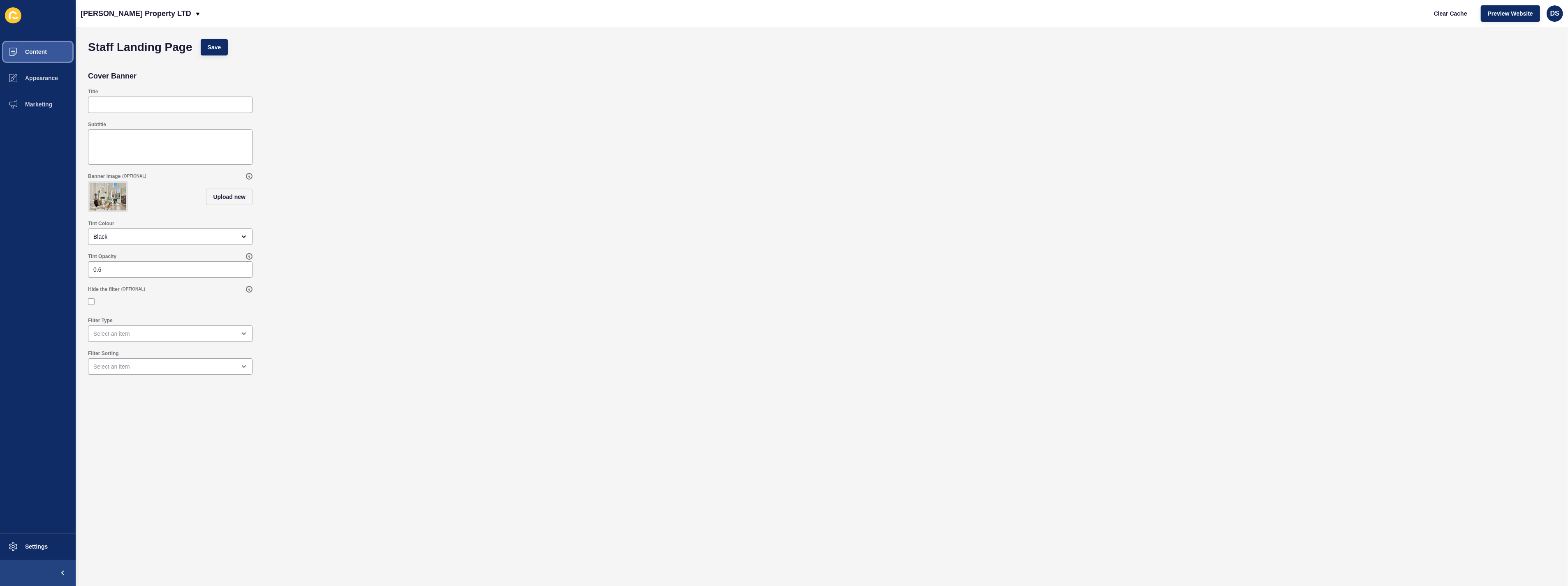
click at [30, 52] on span "Content" at bounding box center [23, 52] width 48 height 7
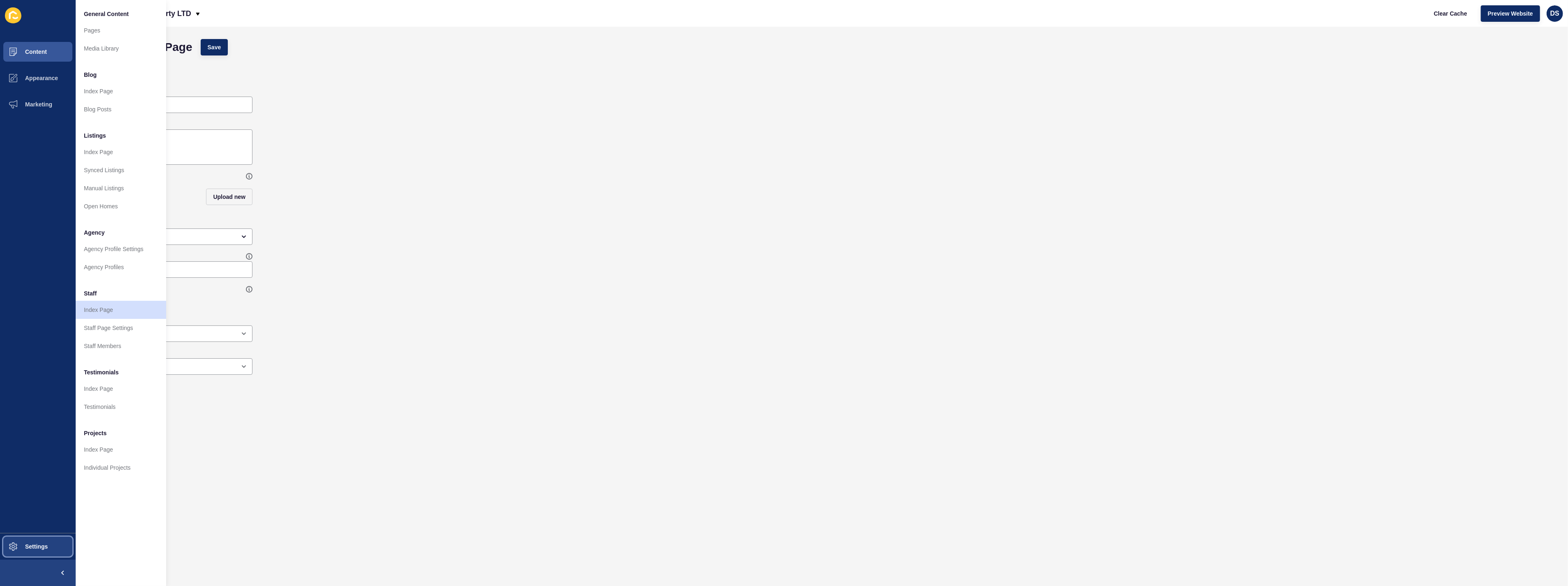
click at [33, 551] on button "Settings" at bounding box center [38, 546] width 75 height 26
click at [33, 75] on span "Appearance" at bounding box center [28, 78] width 59 height 7
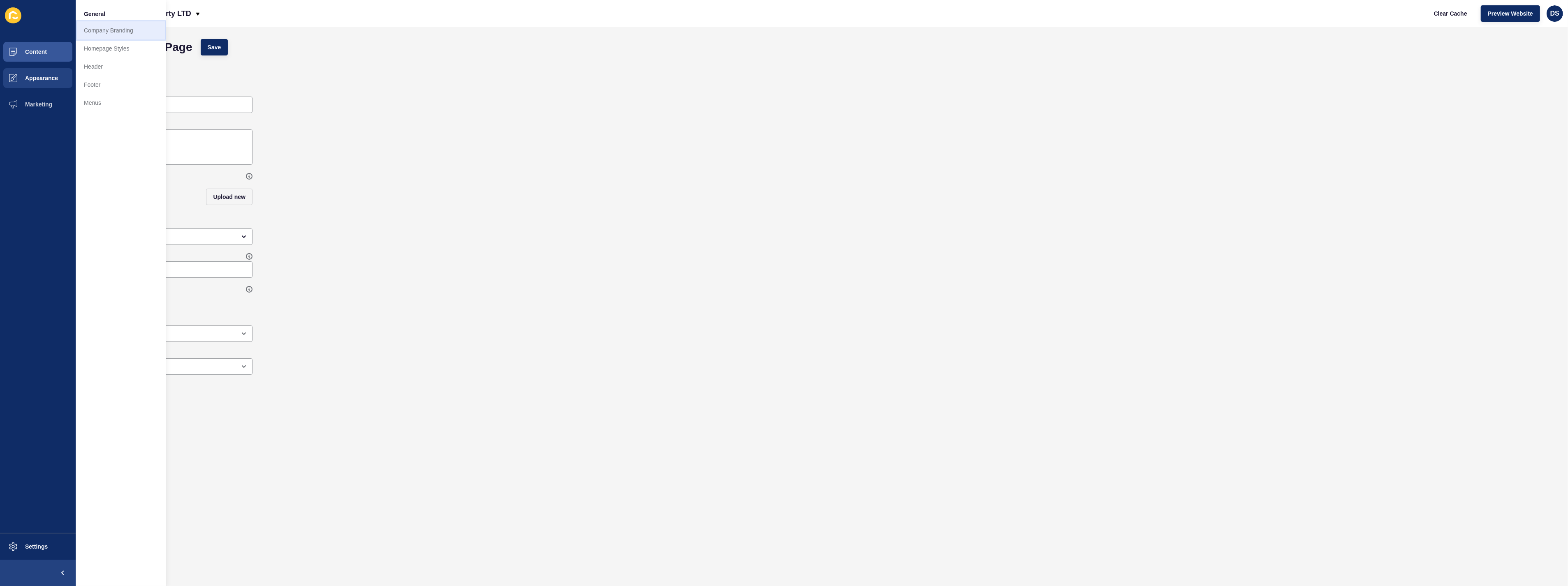
click at [101, 25] on link "Company Branding" at bounding box center [121, 30] width 91 height 18
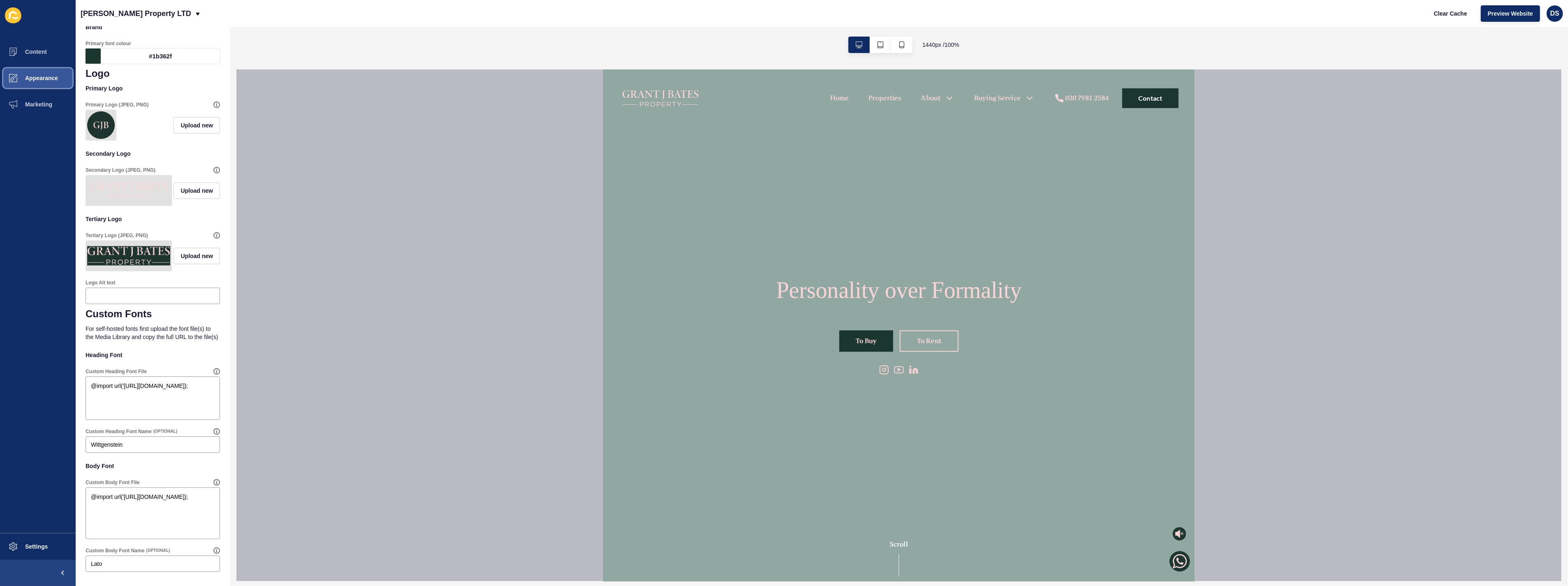
click at [35, 81] on span "Appearance" at bounding box center [28, 78] width 59 height 7
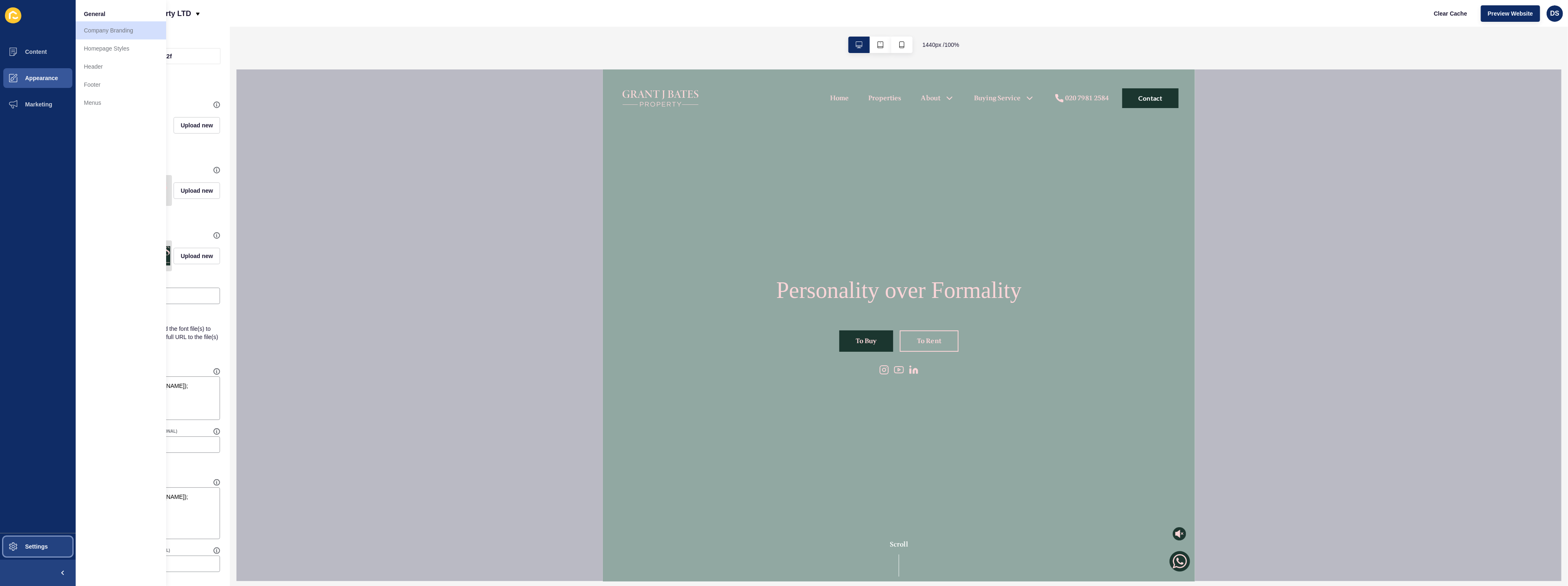
click at [33, 543] on button "Settings" at bounding box center [38, 546] width 75 height 26
click at [38, 58] on button "Content" at bounding box center [38, 52] width 75 height 26
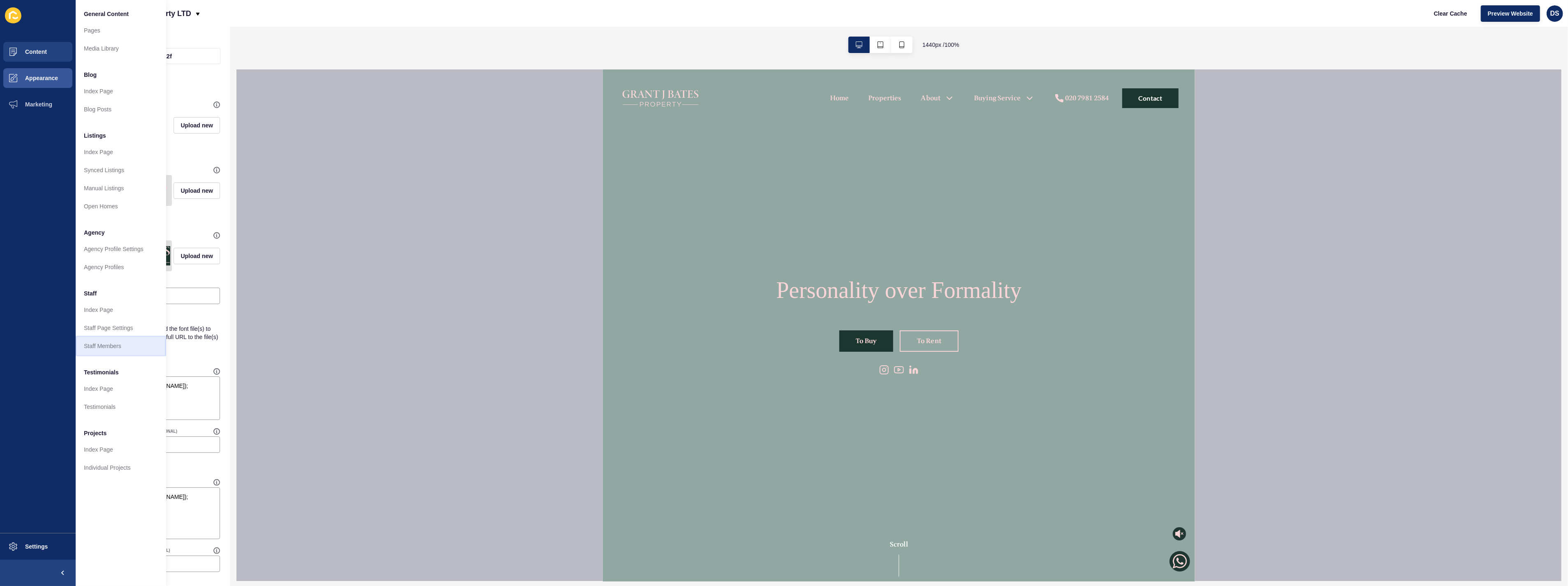
click at [106, 345] on link "Staff Members" at bounding box center [121, 346] width 91 height 18
